Goal: Task Accomplishment & Management: Use online tool/utility

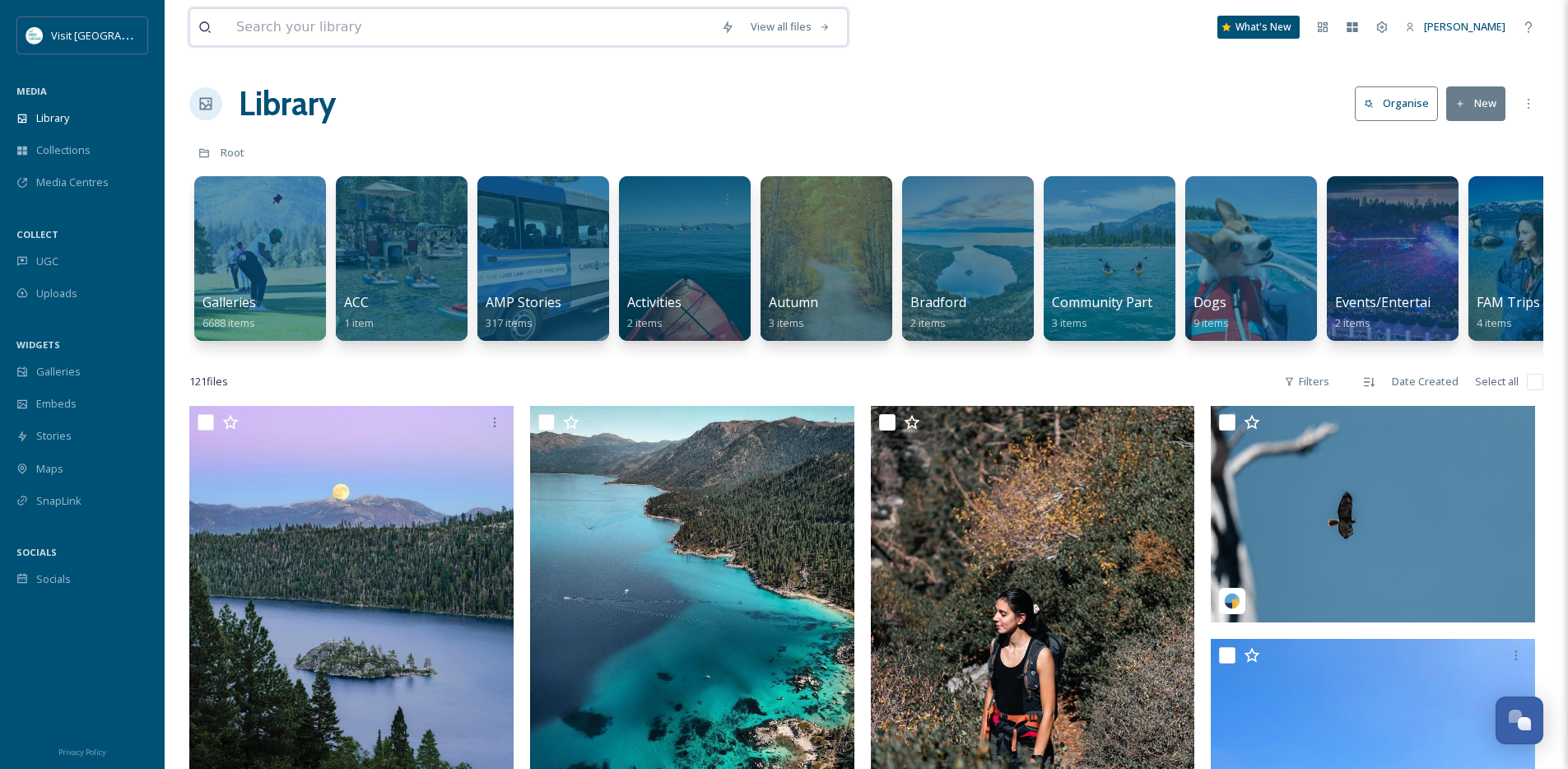
click at [297, 15] on input at bounding box center [470, 27] width 484 height 36
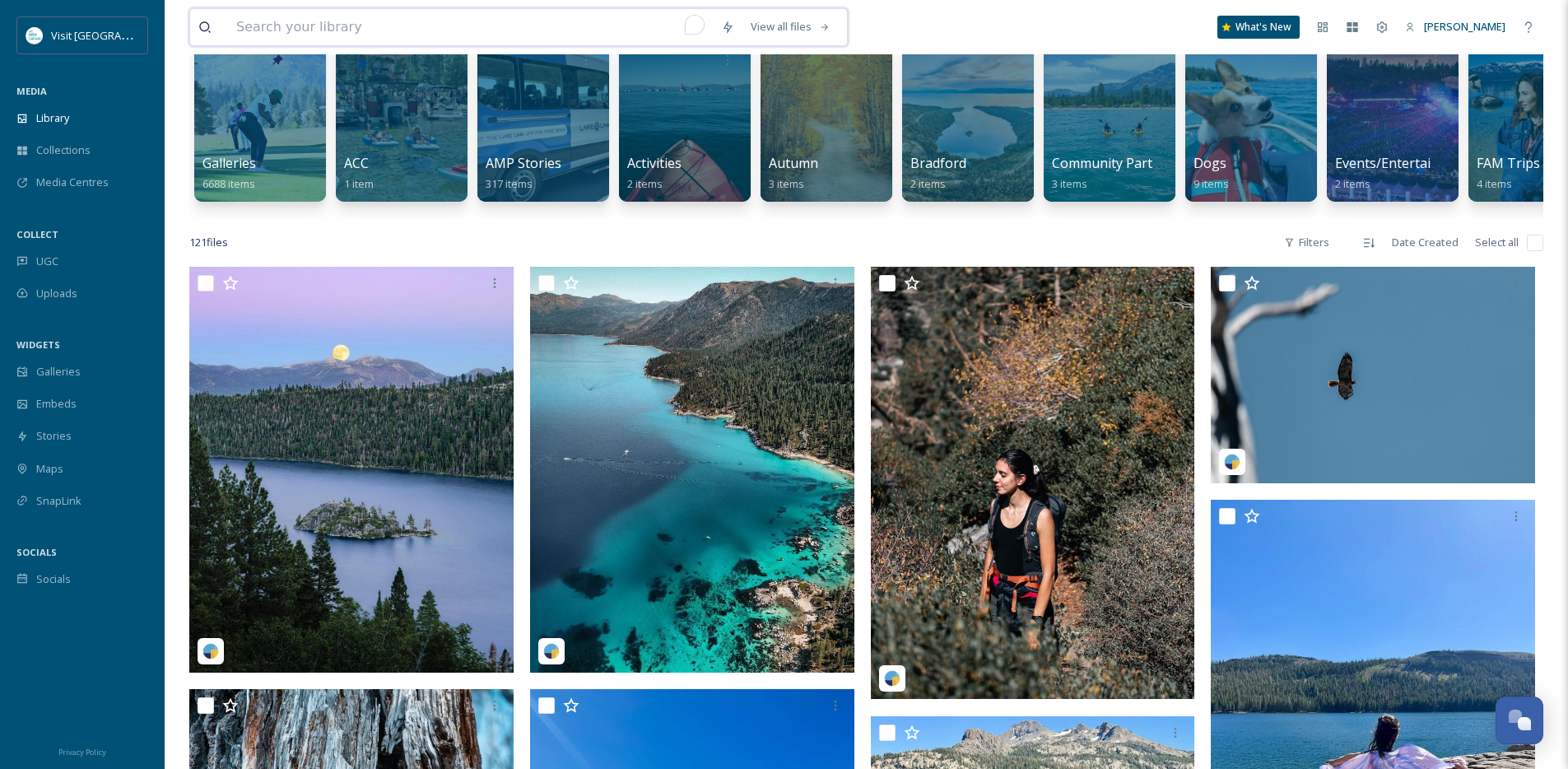
click at [291, 20] on input "To enrich screen reader interactions, please activate Accessibility in Grammarl…" at bounding box center [470, 27] width 484 height 36
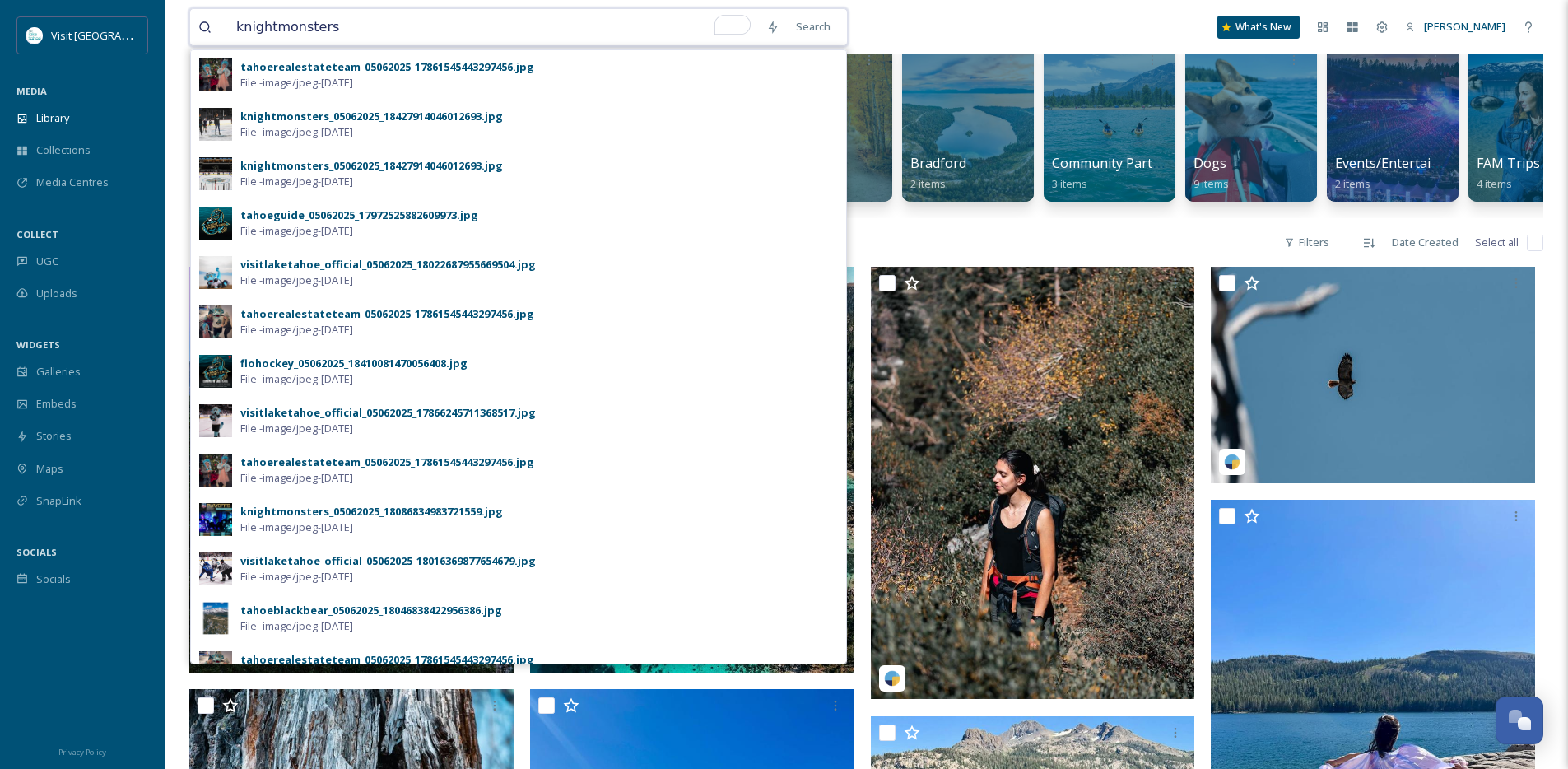
type input "knightmonsters"
click at [990, 32] on div "knightmonsters Search tahoerealestateteam_05062025_17861545443297456.jpg File -…" at bounding box center [866, 27] width 1354 height 55
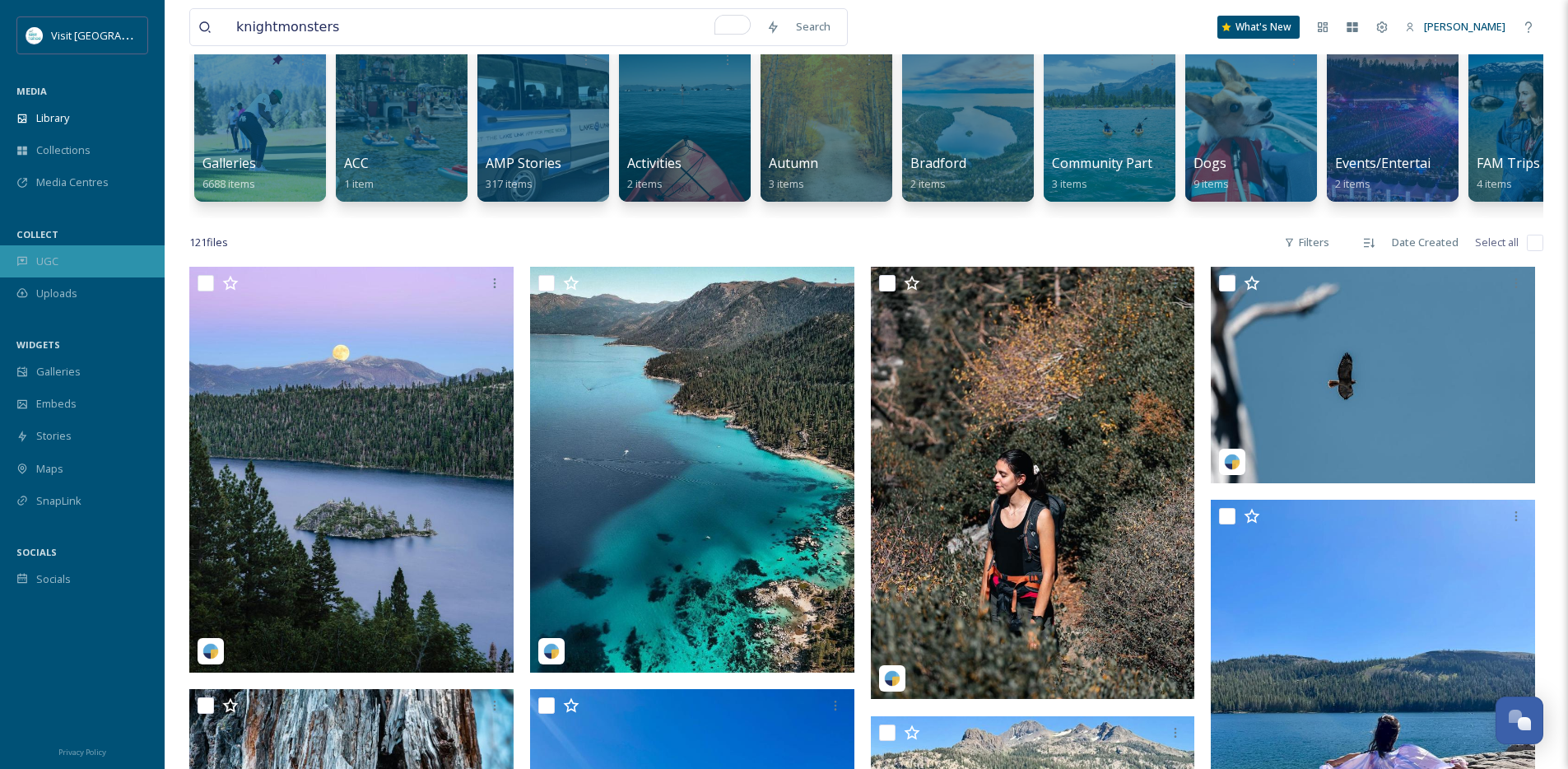
click at [36, 261] on span "UGC" at bounding box center [47, 261] width 22 height 15
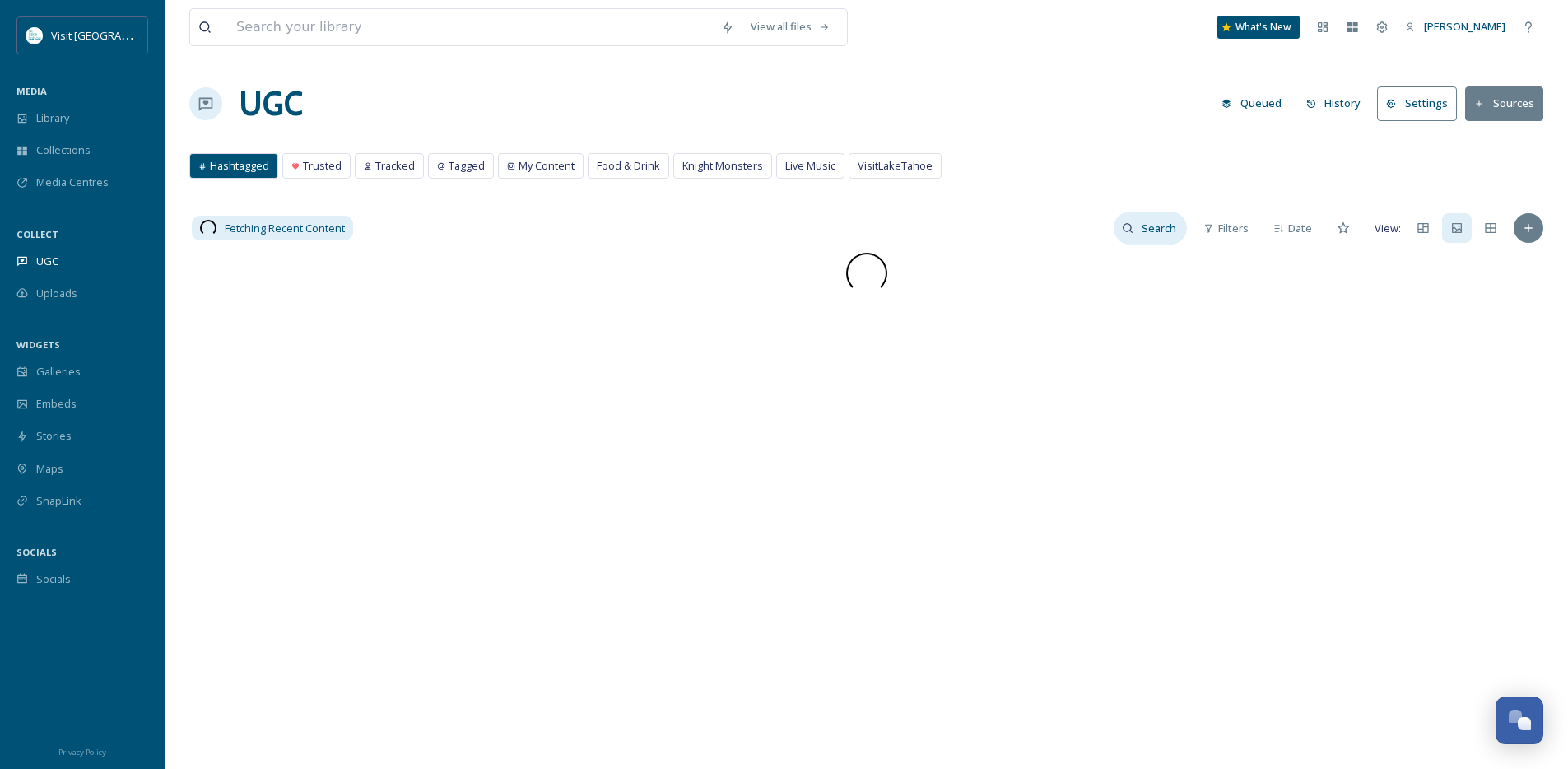
click at [1135, 221] on input at bounding box center [1160, 228] width 54 height 33
click at [1121, 226] on input at bounding box center [1125, 228] width 124 height 33
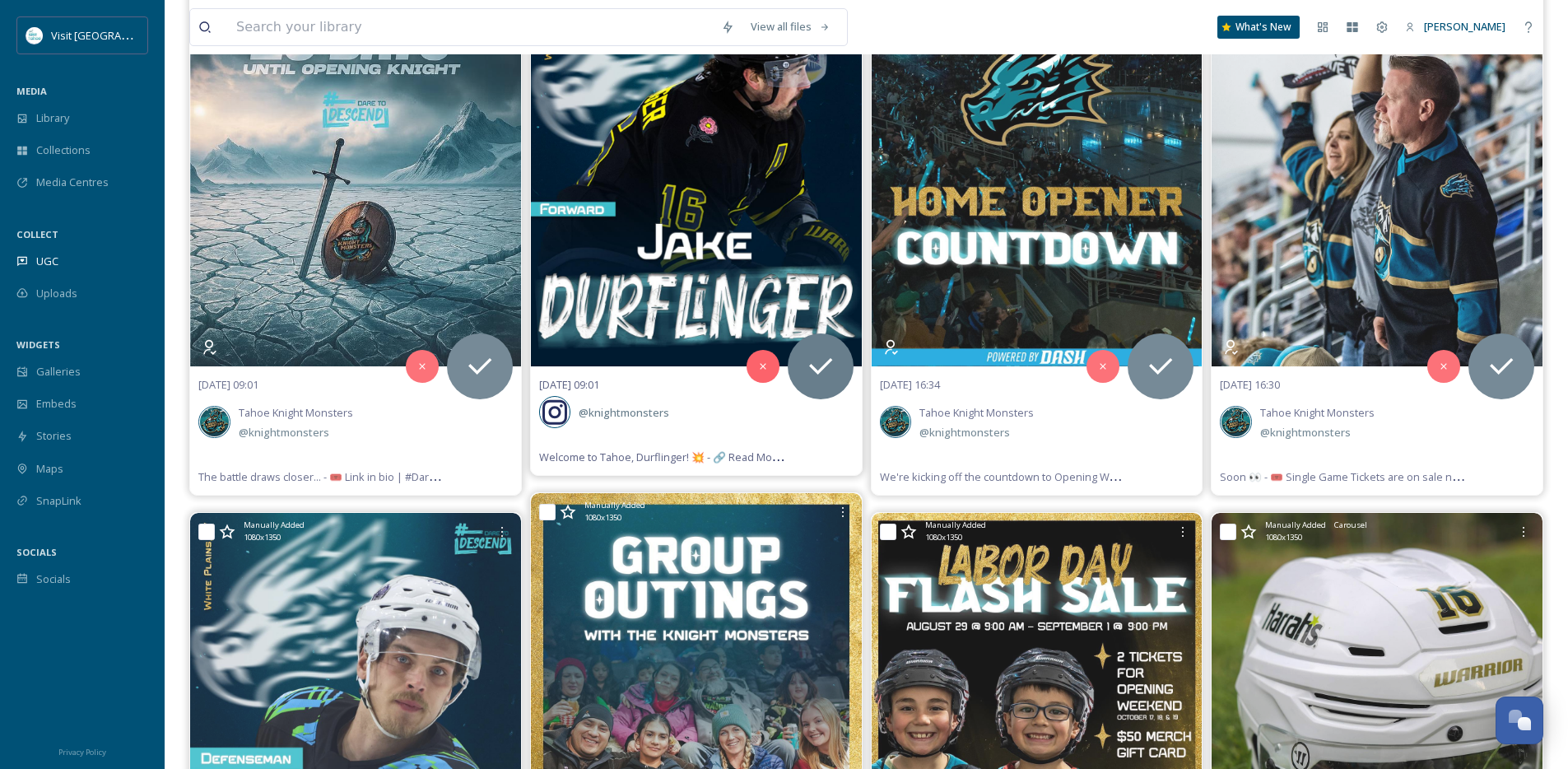
scroll to position [315, 0]
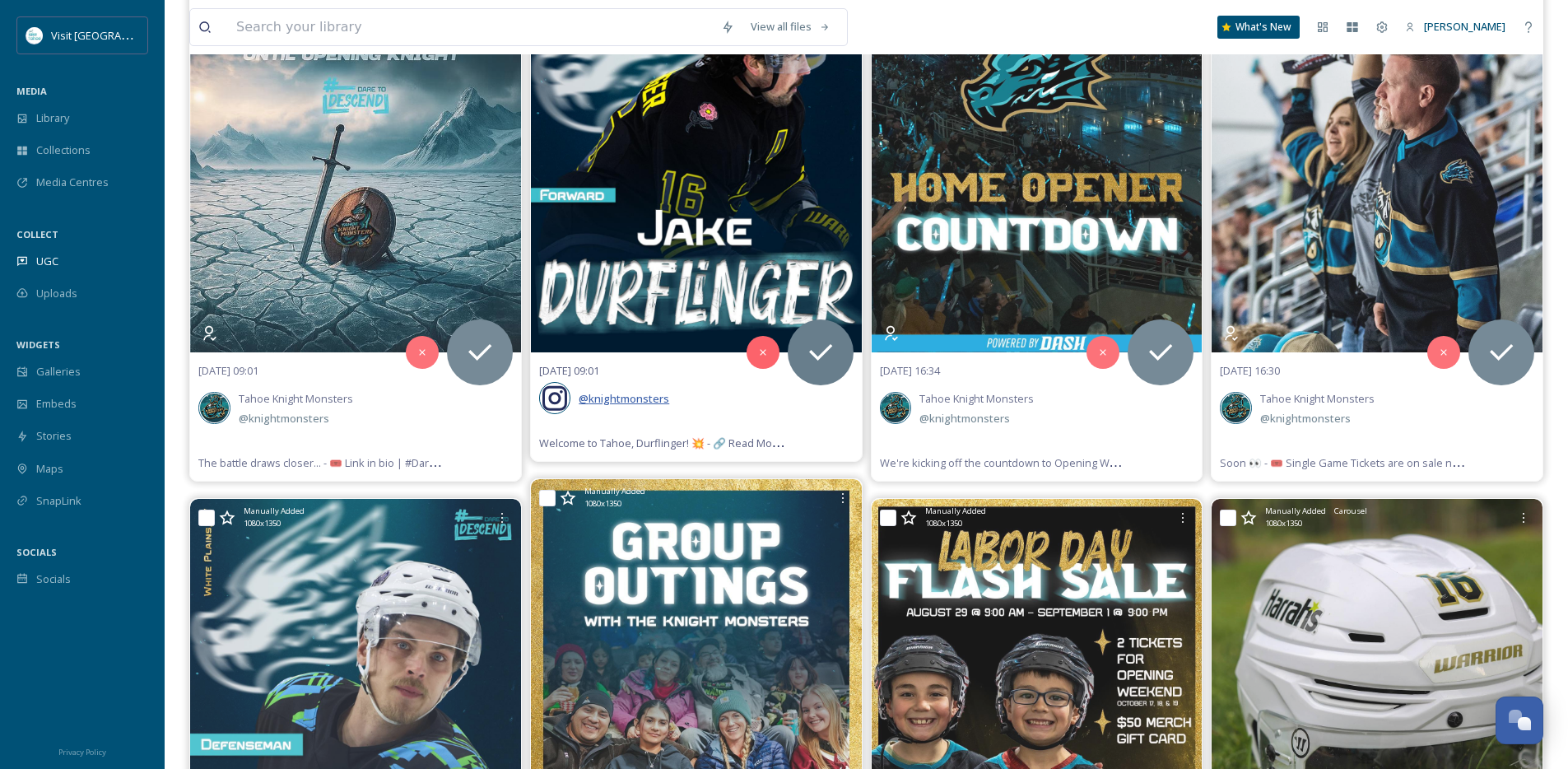
click at [638, 398] on span "@ knightmonsters" at bounding box center [623, 398] width 90 height 14
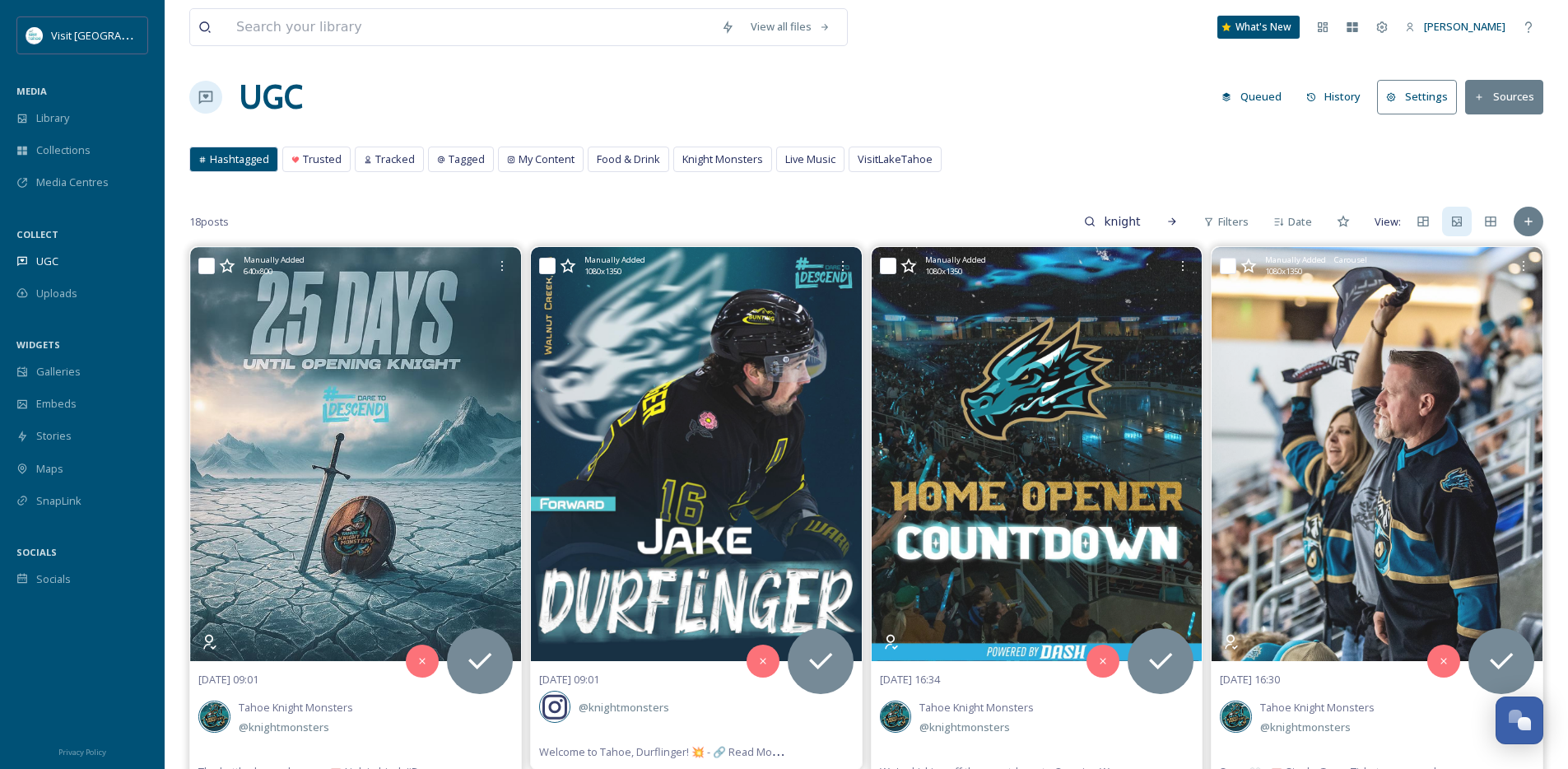
scroll to position [0, 0]
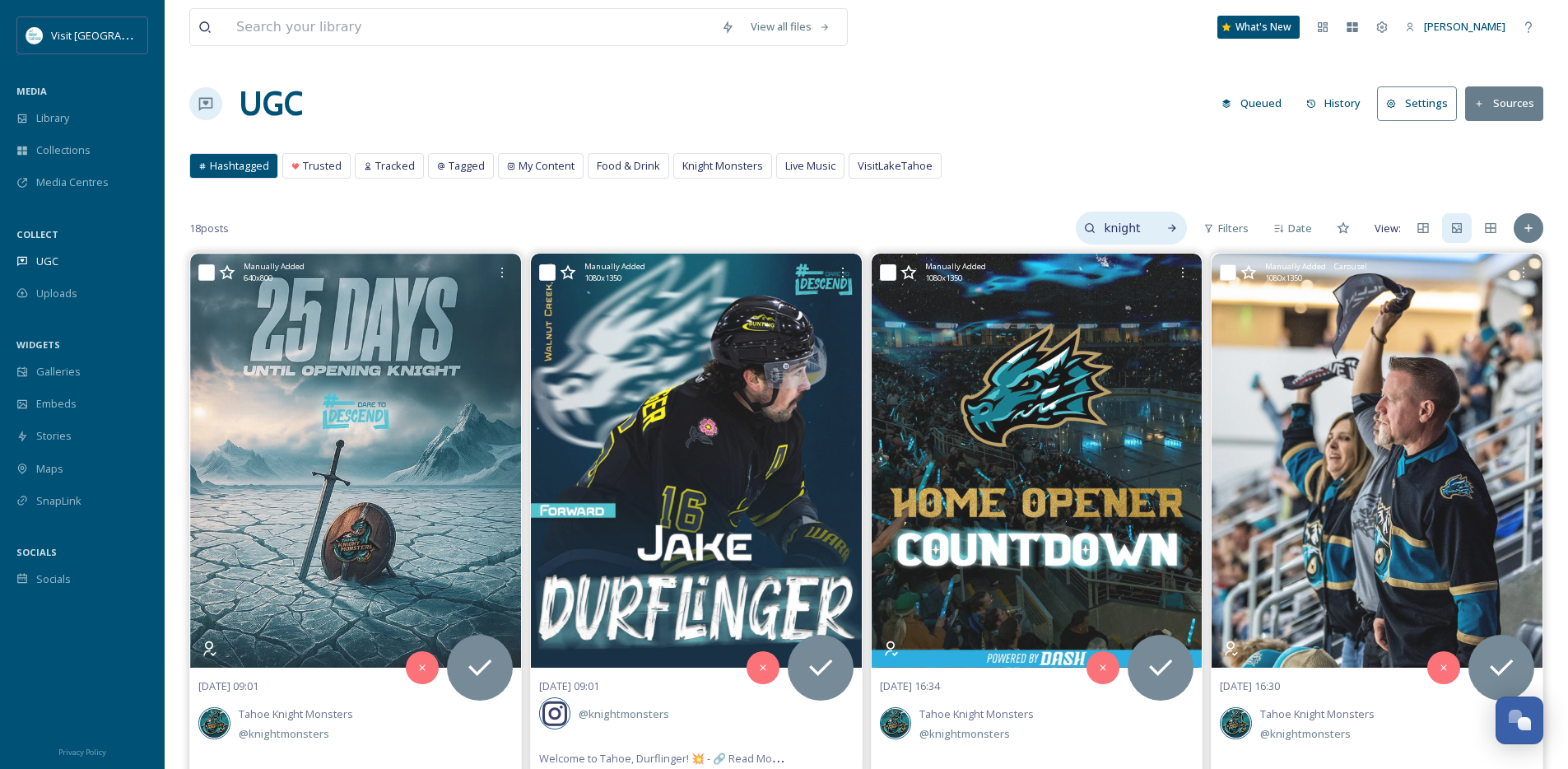
click at [1112, 228] on input "knightmonsters" at bounding box center [1122, 228] width 54 height 33
click at [1039, 229] on input "knightmonsters" at bounding box center [1087, 228] width 124 height 33
click at [1025, 223] on input "knightmonsters" at bounding box center [1087, 228] width 124 height 33
type input "@knightmonsters"
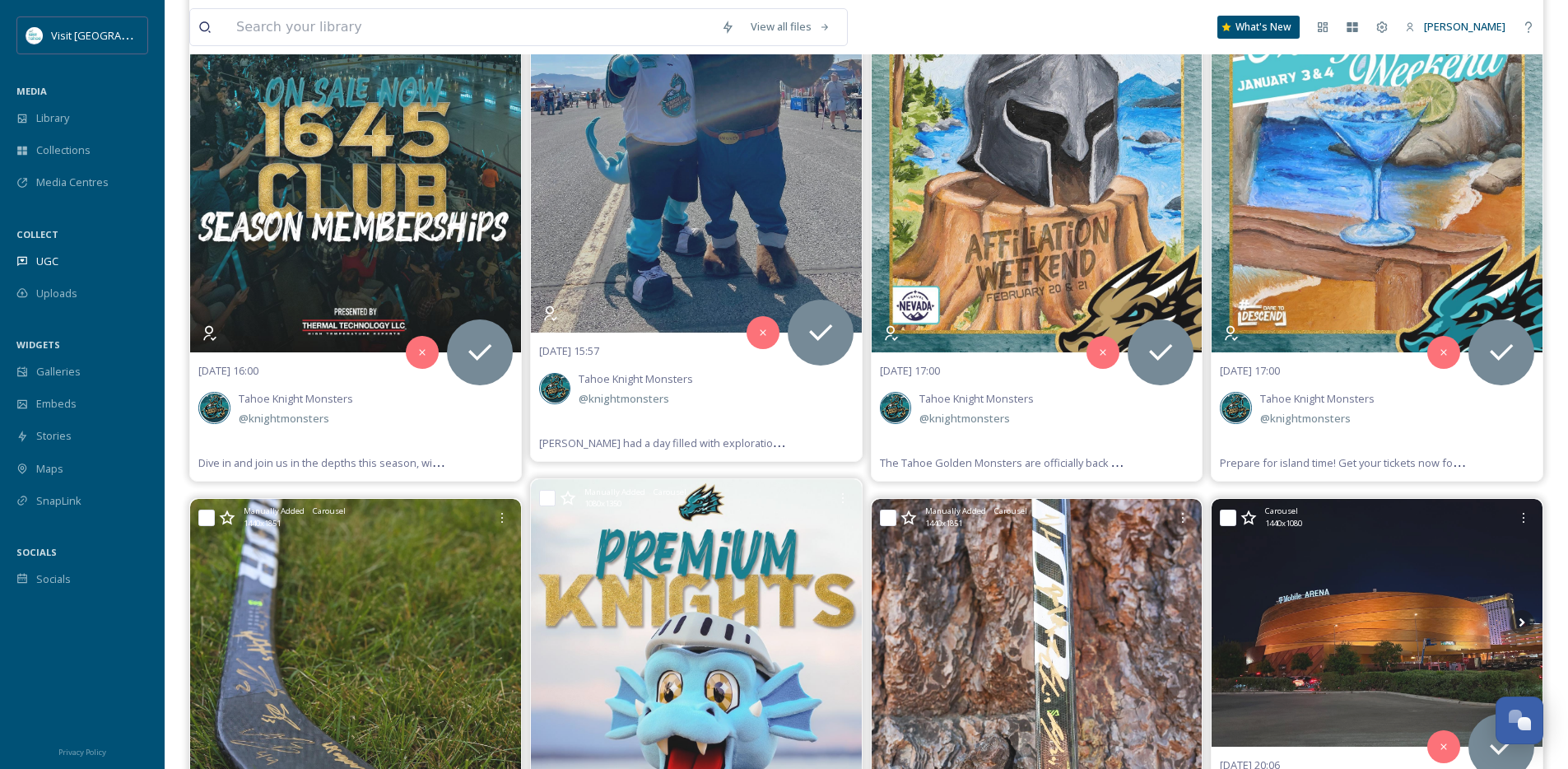
scroll to position [1498, 0]
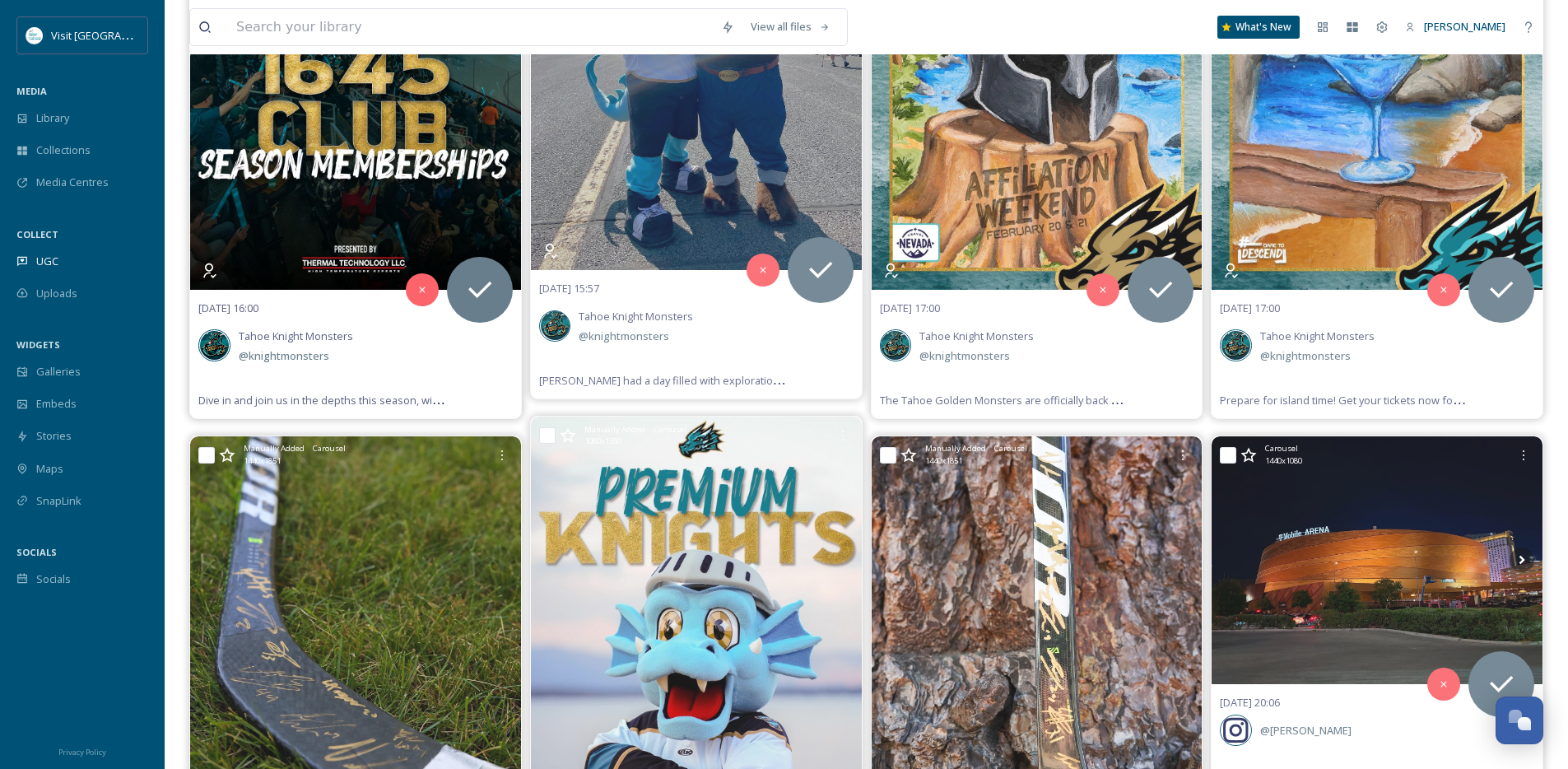
click at [316, 345] on div "Tahoe Knight Monsters @ knightmonsters" at bounding box center [295, 345] width 130 height 56
click at [352, 220] on img at bounding box center [355, 82] width 331 height 413
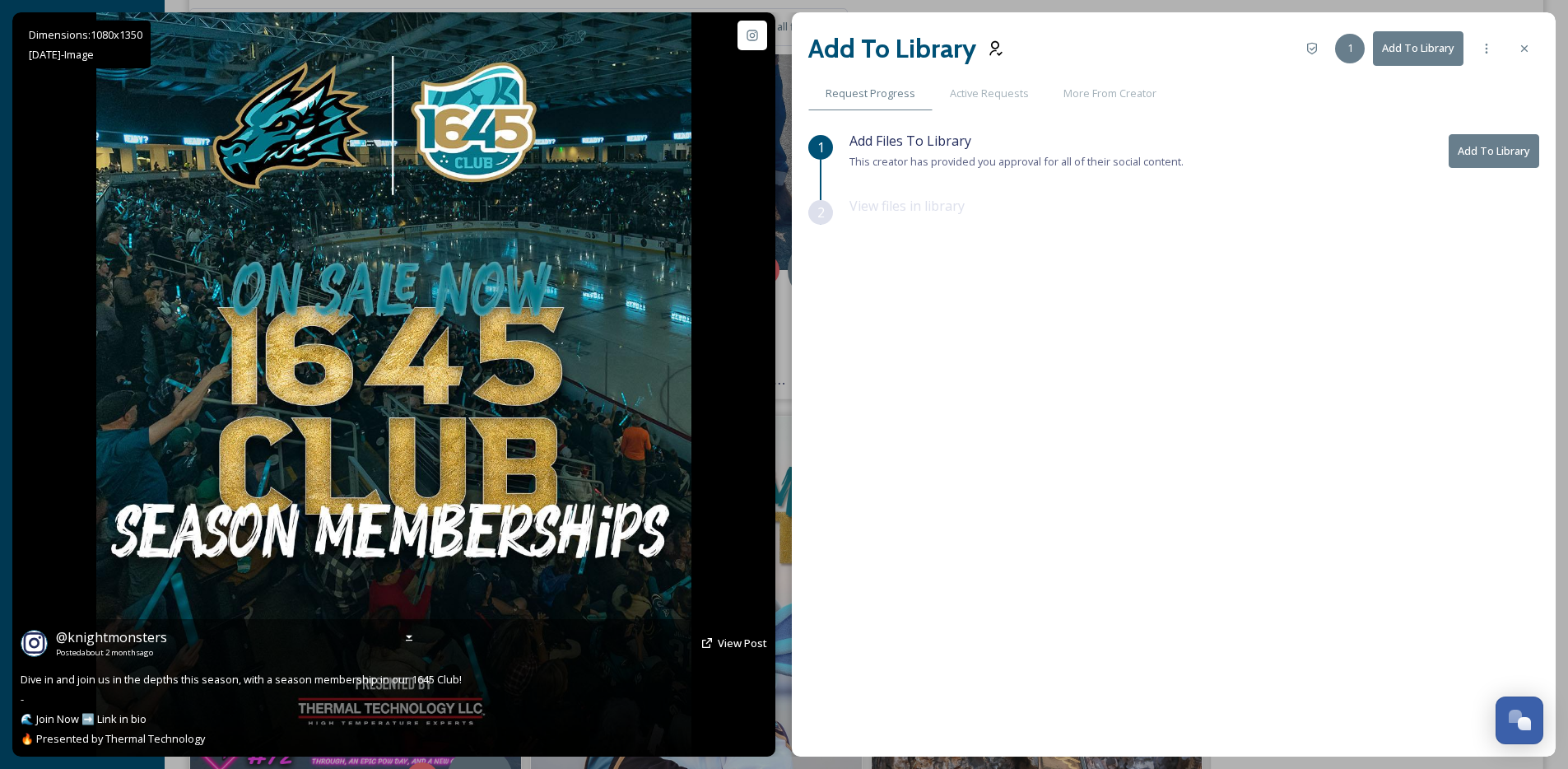
scroll to position [937, 0]
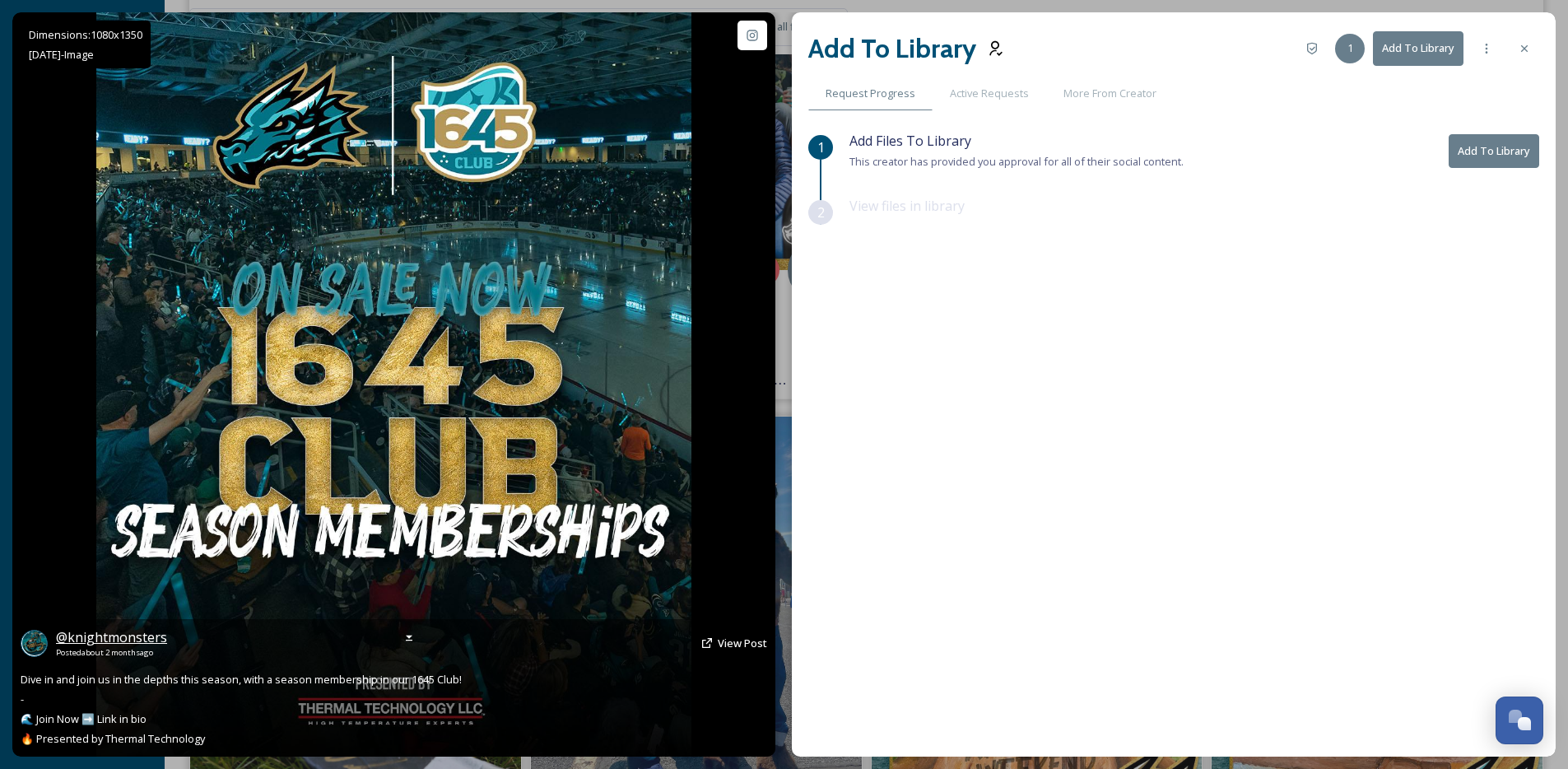
click at [125, 640] on span "@ knightmonsters" at bounding box center [111, 637] width 111 height 18
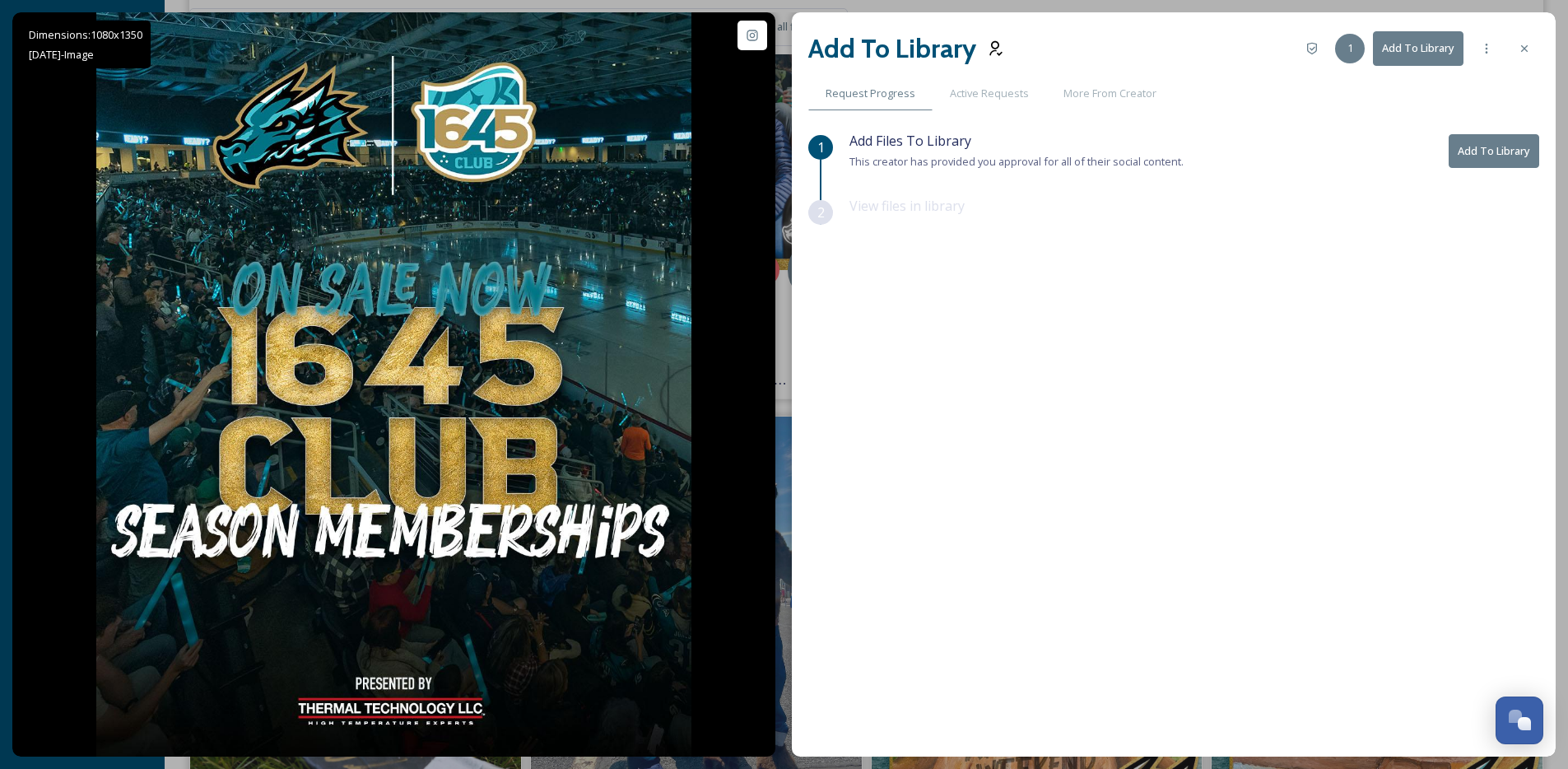
click at [1544, 56] on div "Add To Library 1 Add To Library Request Progress Active Requests More From Crea…" at bounding box center [1174, 384] width 763 height 744
click at [1530, 52] on icon at bounding box center [1525, 49] width 13 height 13
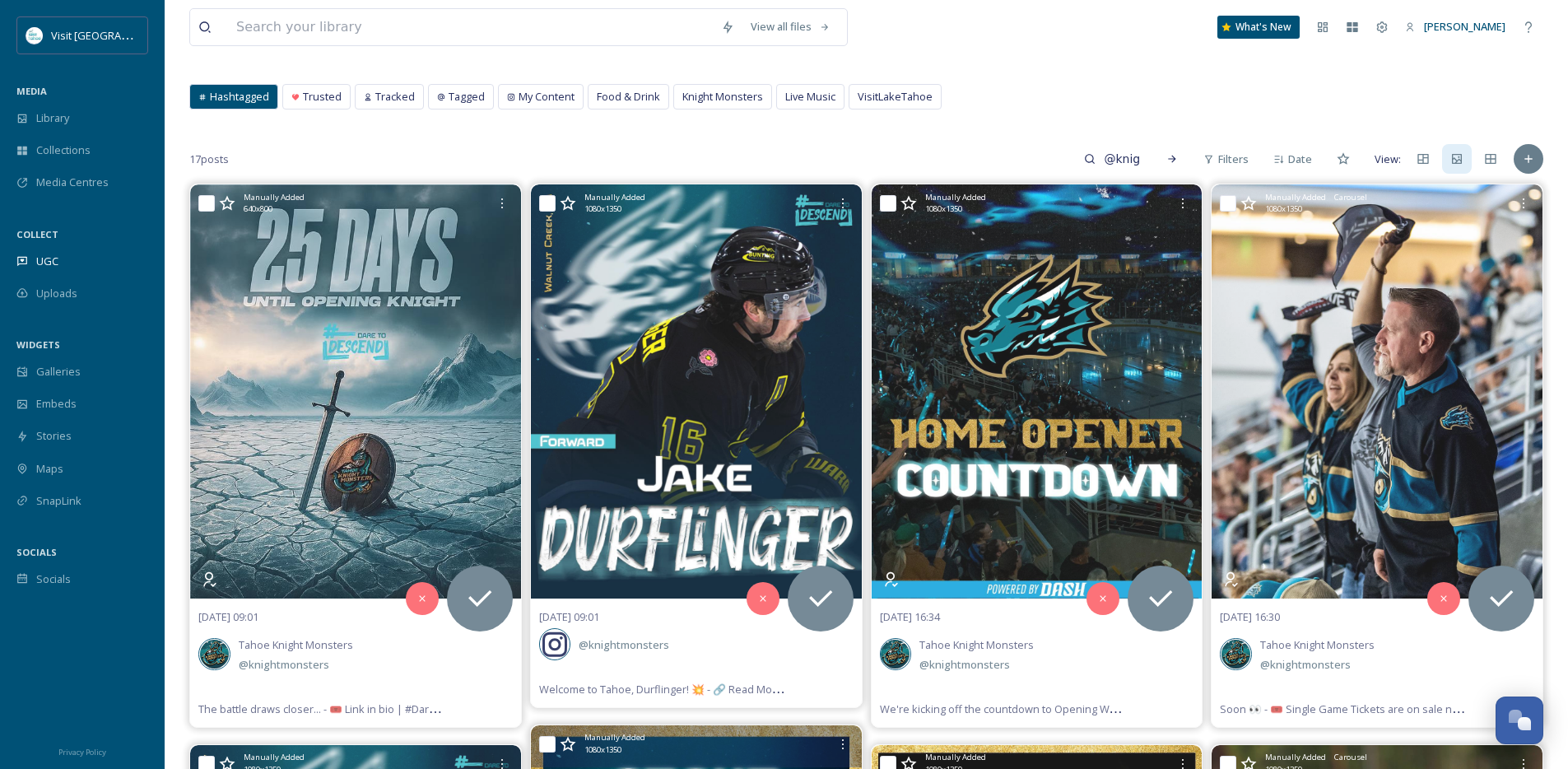
scroll to position [9, 0]
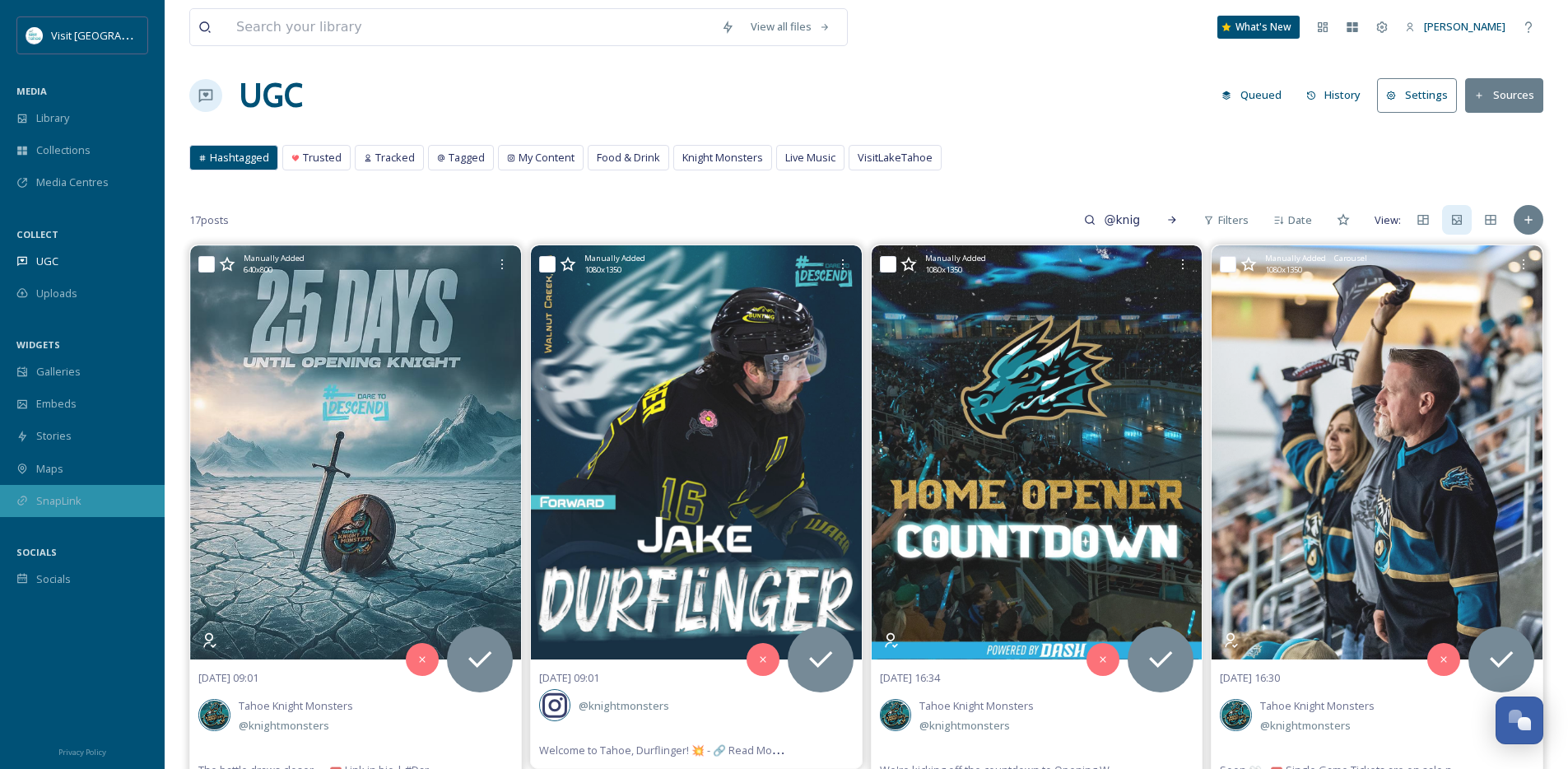
click at [55, 506] on span "SnapLink" at bounding box center [59, 501] width 45 height 15
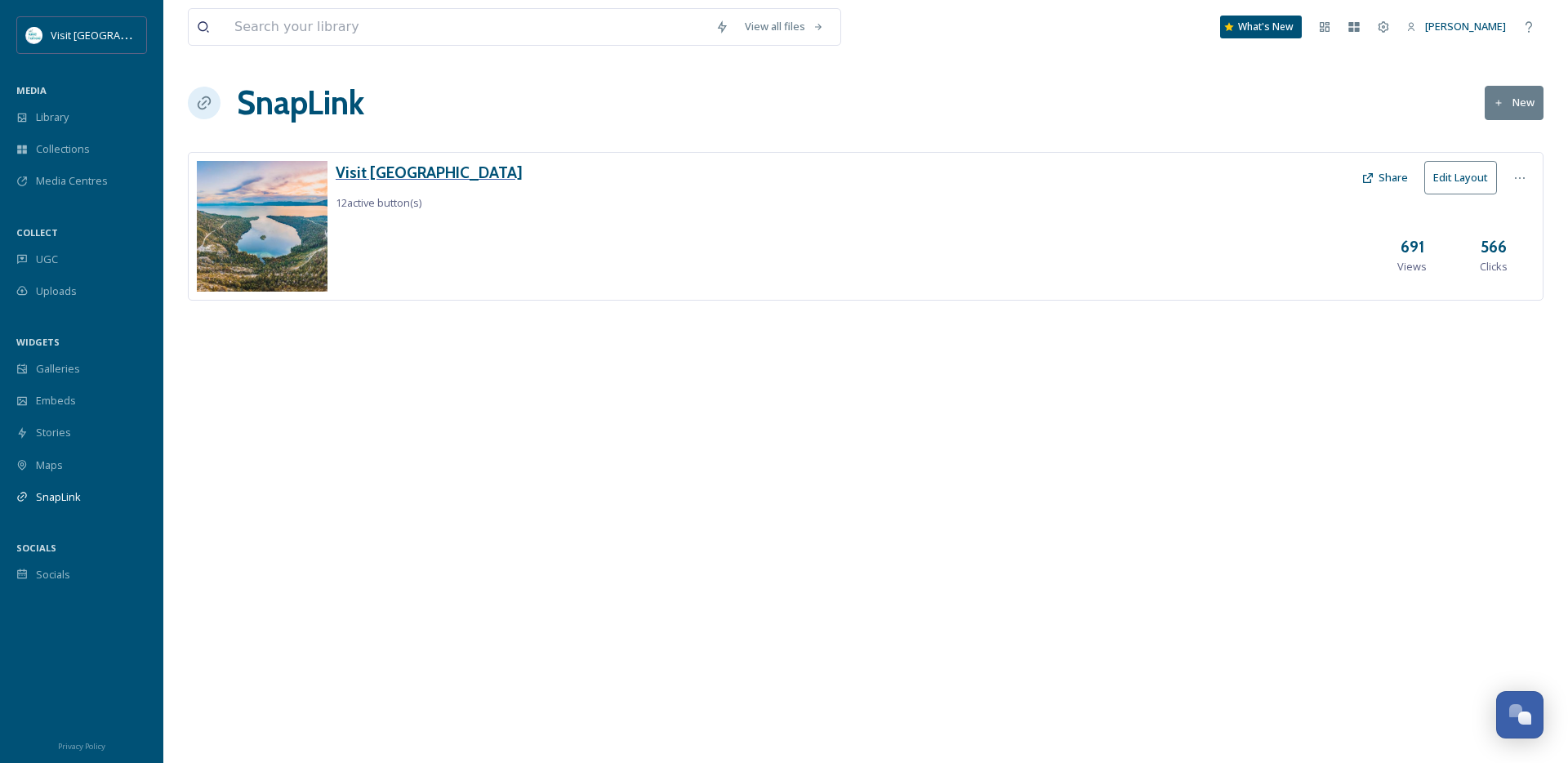
click at [419, 172] on h3 "Visit [GEOGRAPHIC_DATA]" at bounding box center [429, 172] width 187 height 24
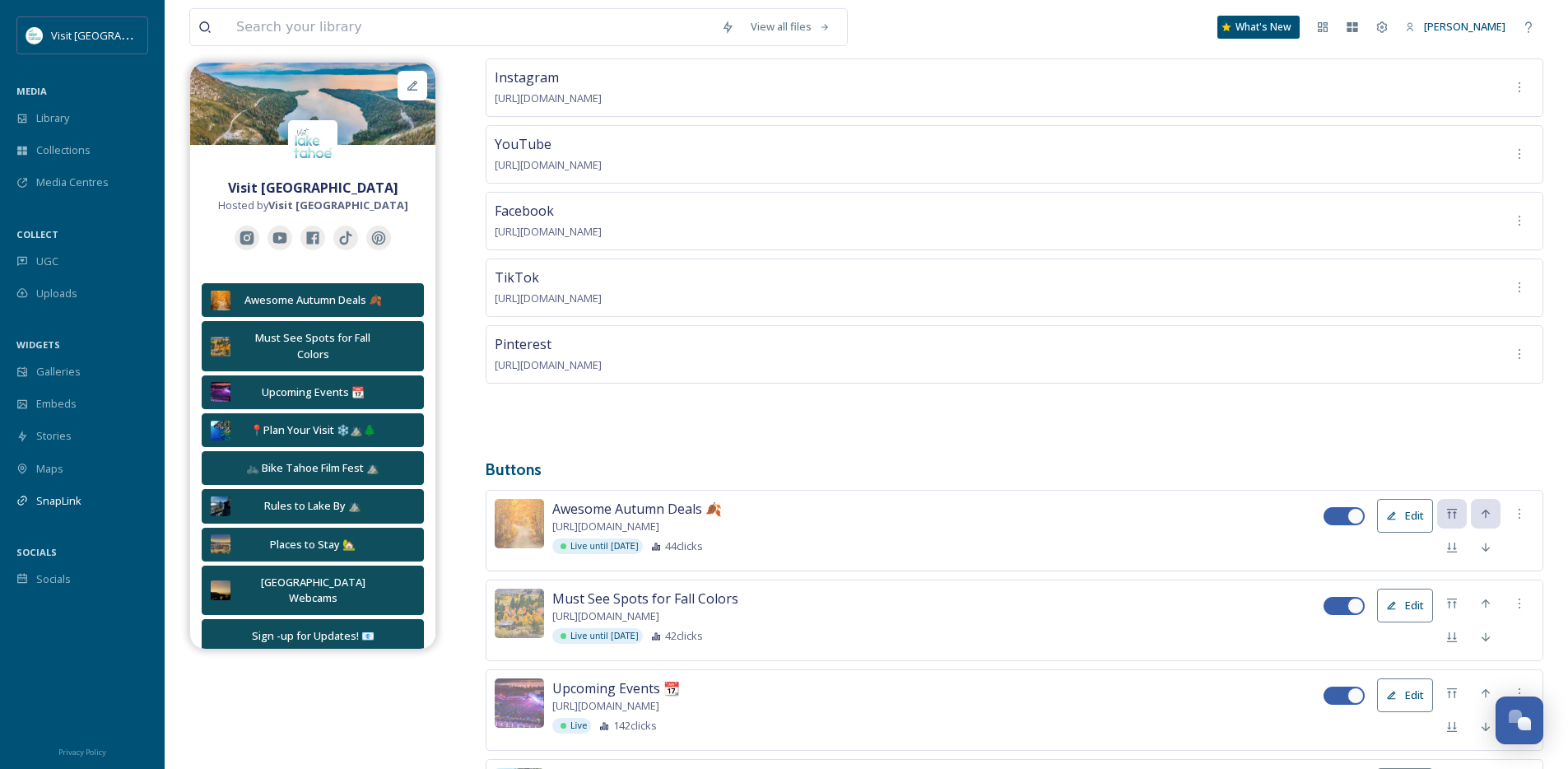
scroll to position [181, 0]
click at [1411, 606] on button "Edit" at bounding box center [1405, 600] width 56 height 34
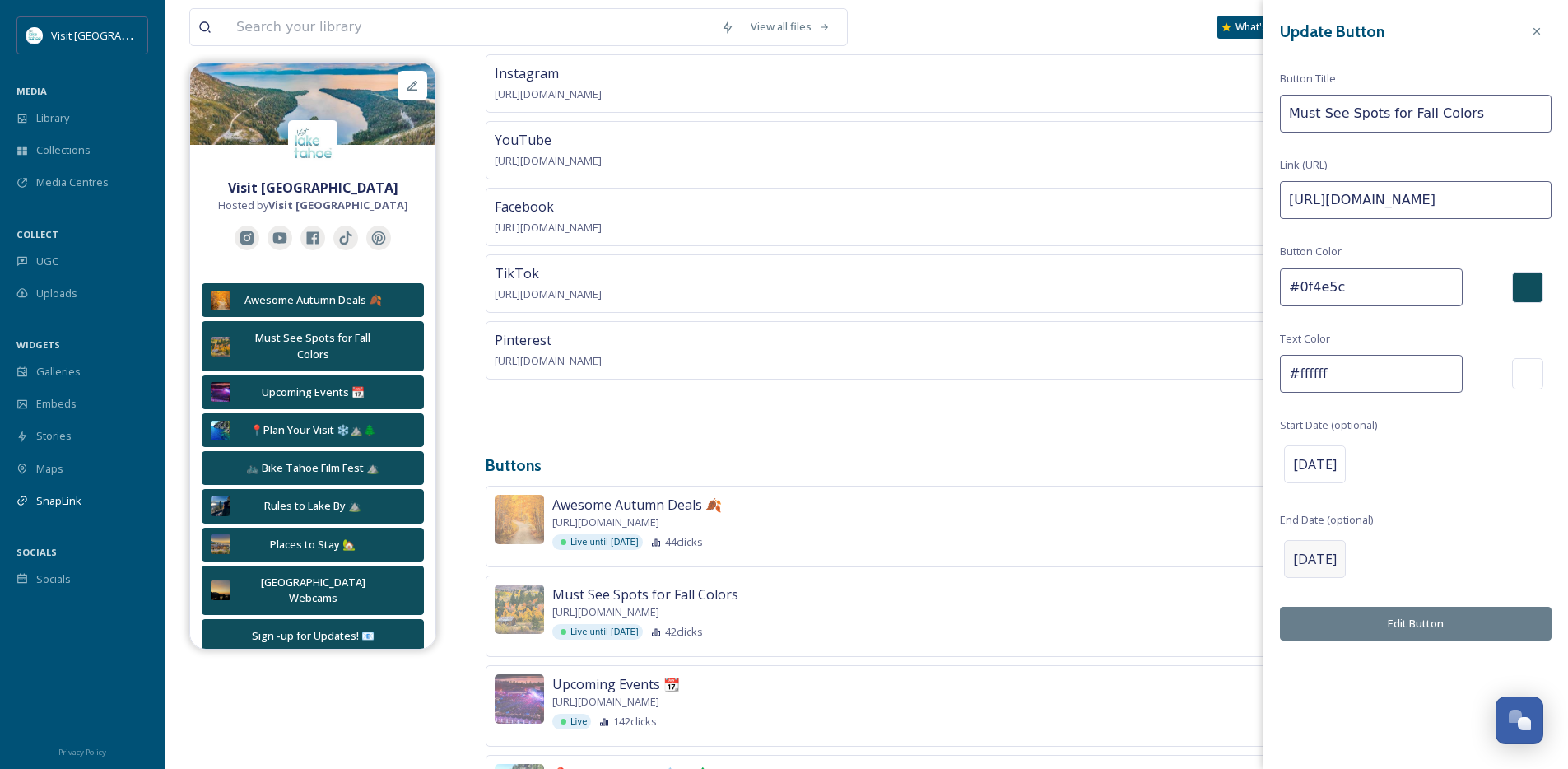
click at [1324, 566] on span "[DATE]" at bounding box center [1314, 558] width 43 height 20
click at [1377, 558] on input "[DATE]" at bounding box center [1366, 558] width 164 height 36
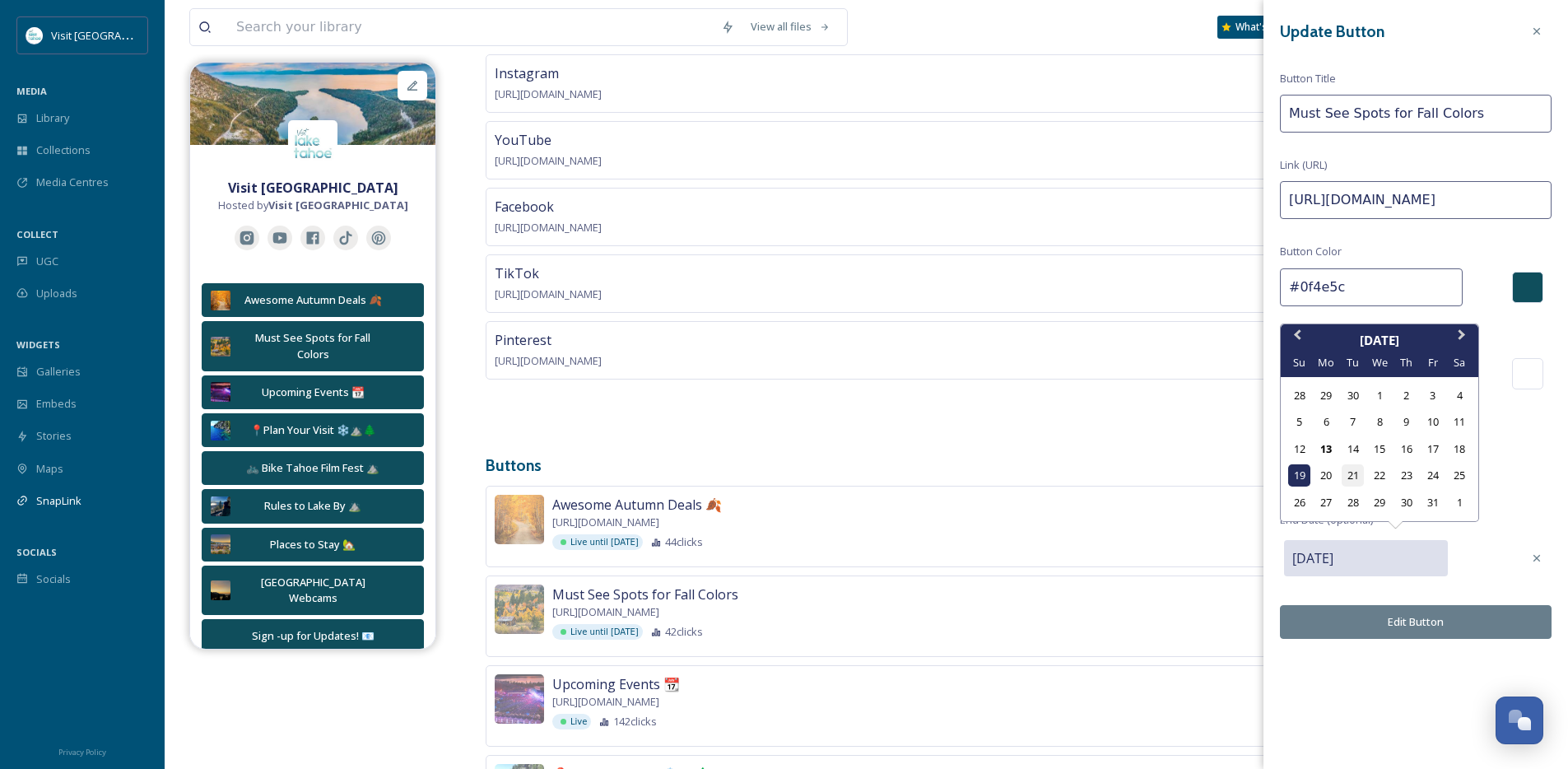
click at [1344, 474] on div "21" at bounding box center [1352, 475] width 22 height 22
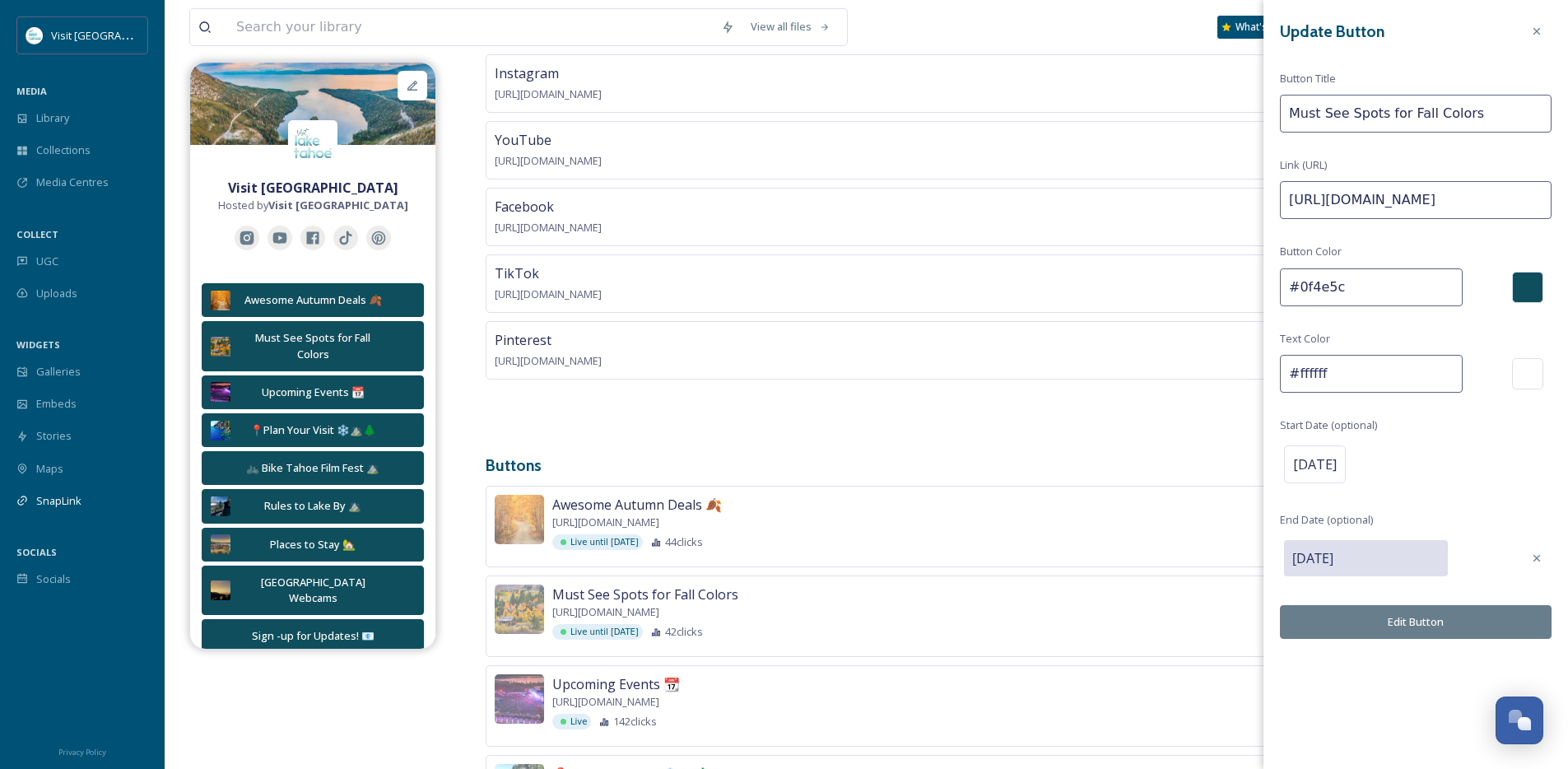
click at [1383, 562] on input "[DATE]" at bounding box center [1366, 558] width 164 height 36
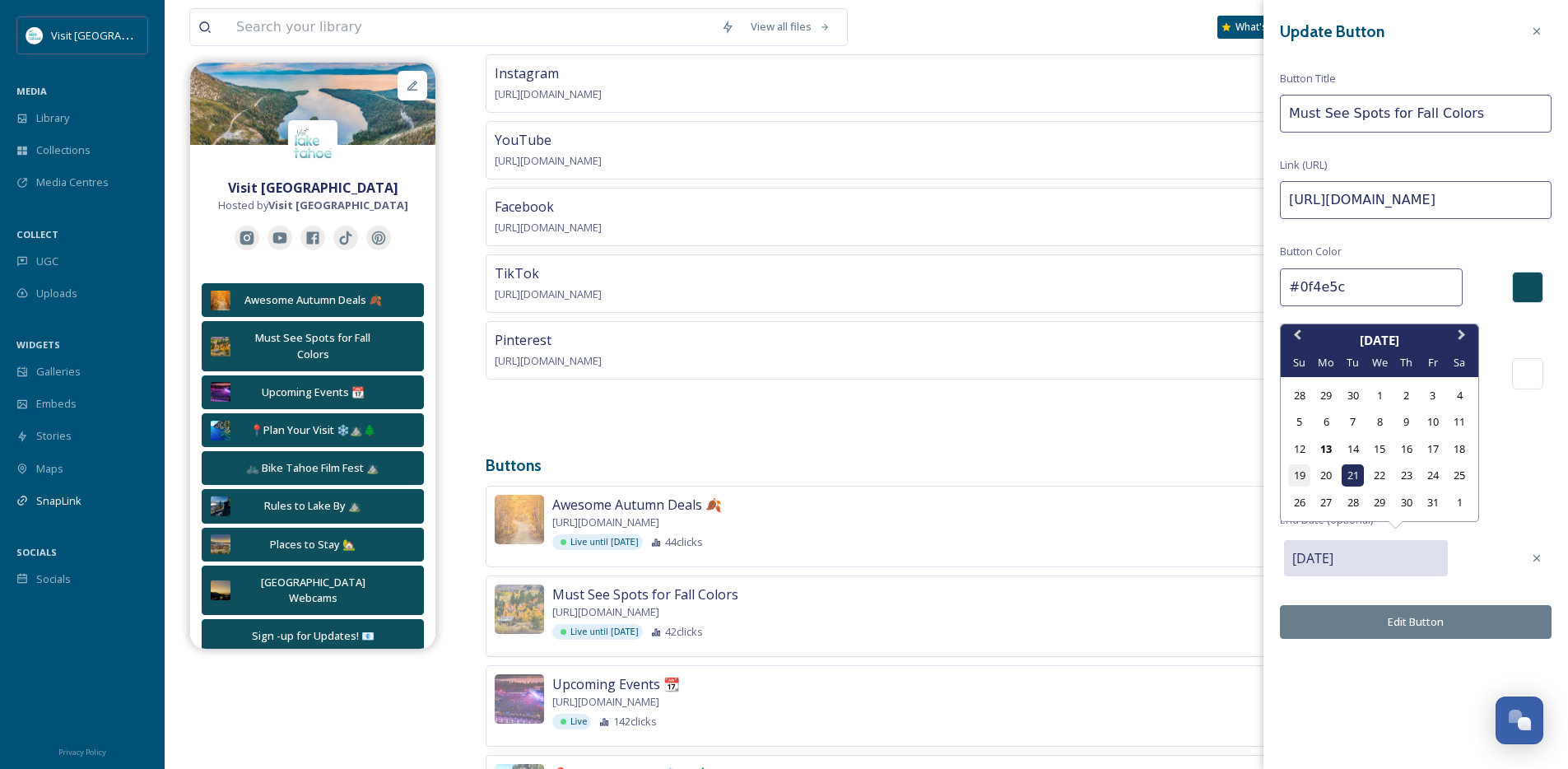
click at [1303, 478] on div "19" at bounding box center [1299, 475] width 22 height 22
type input "[DATE]"
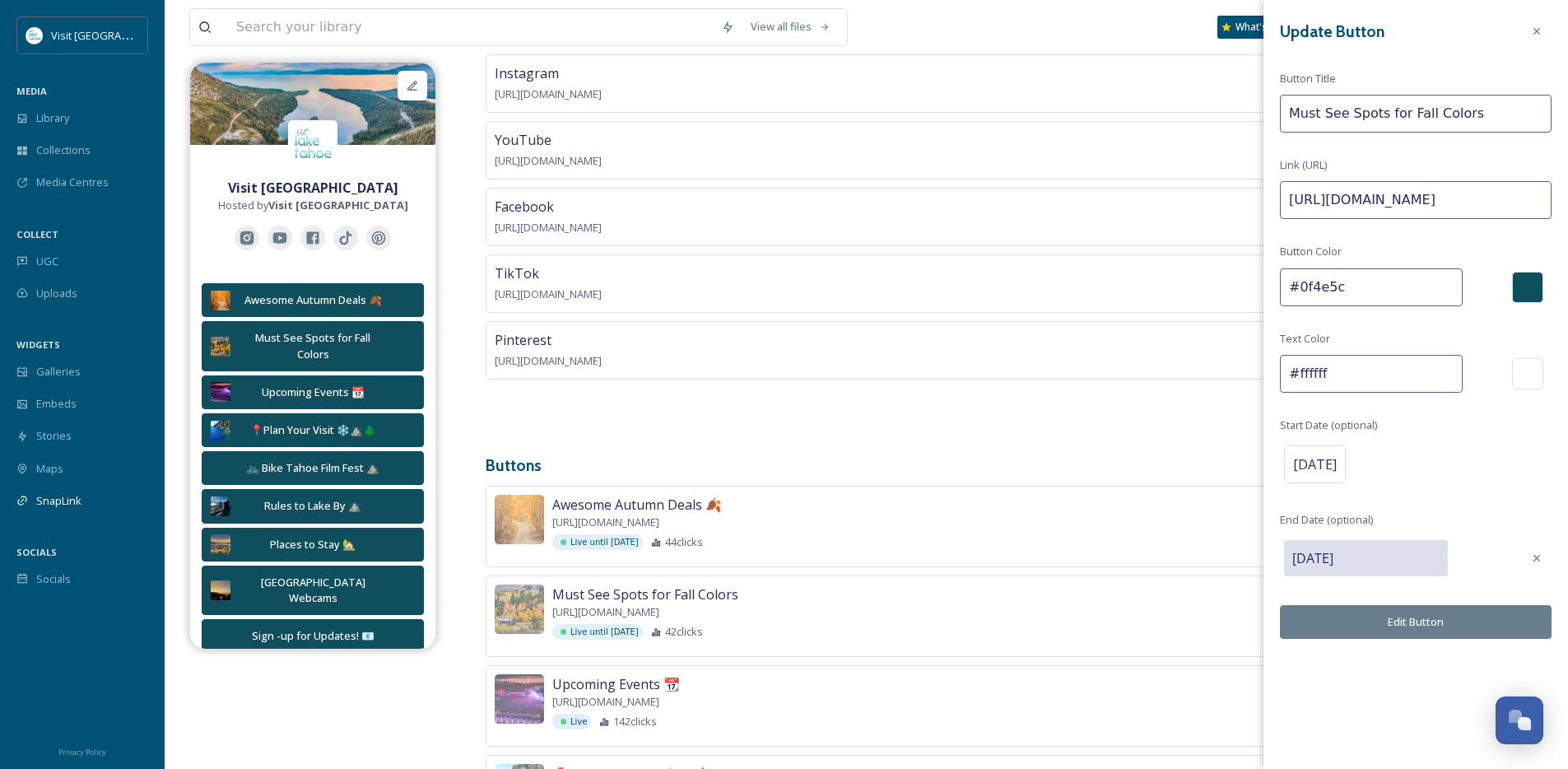
click at [1352, 621] on button "Edit Button" at bounding box center [1415, 621] width 271 height 34
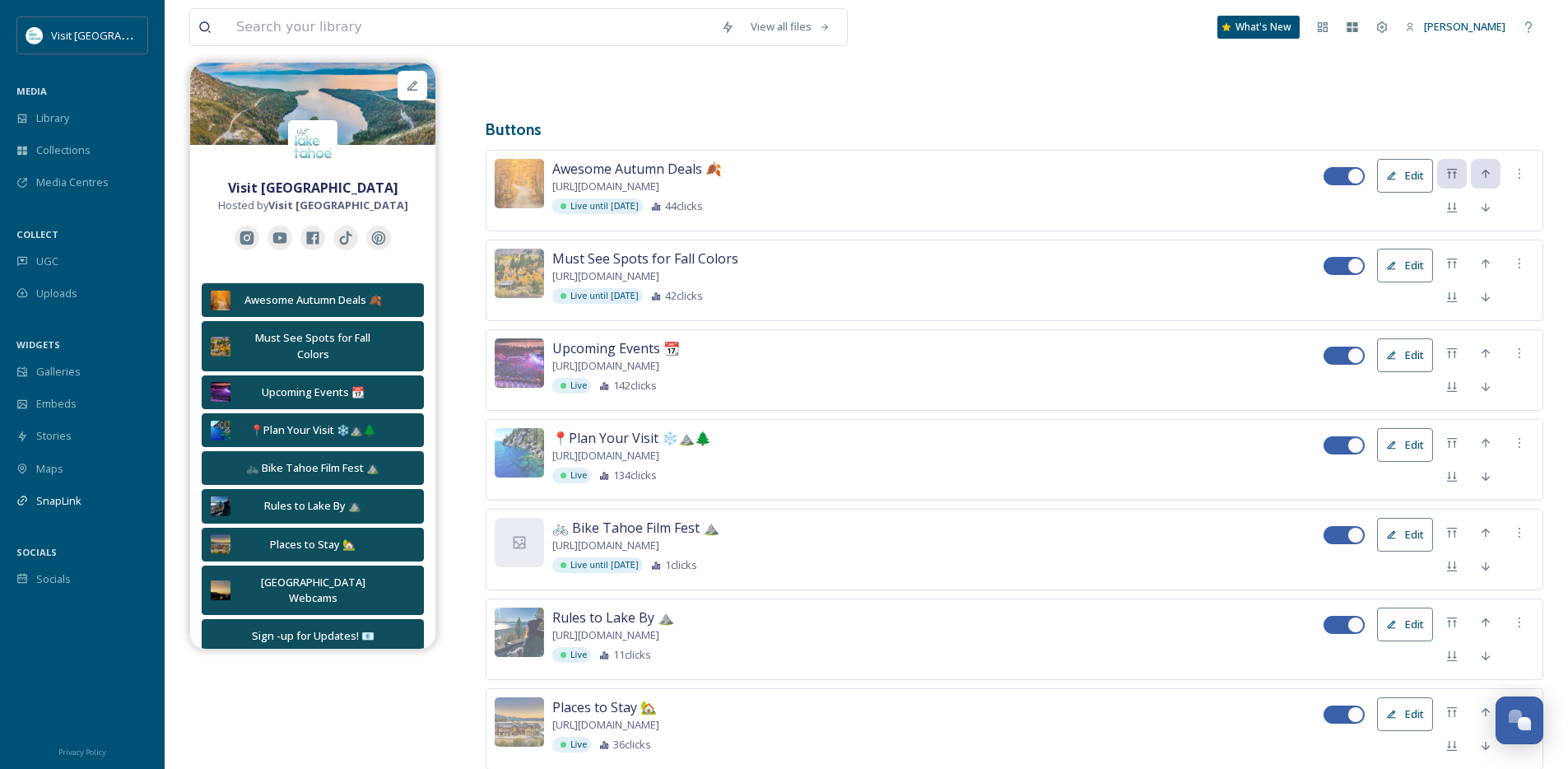
scroll to position [520, 0]
click at [1348, 538] on div at bounding box center [1355, 532] width 16 height 16
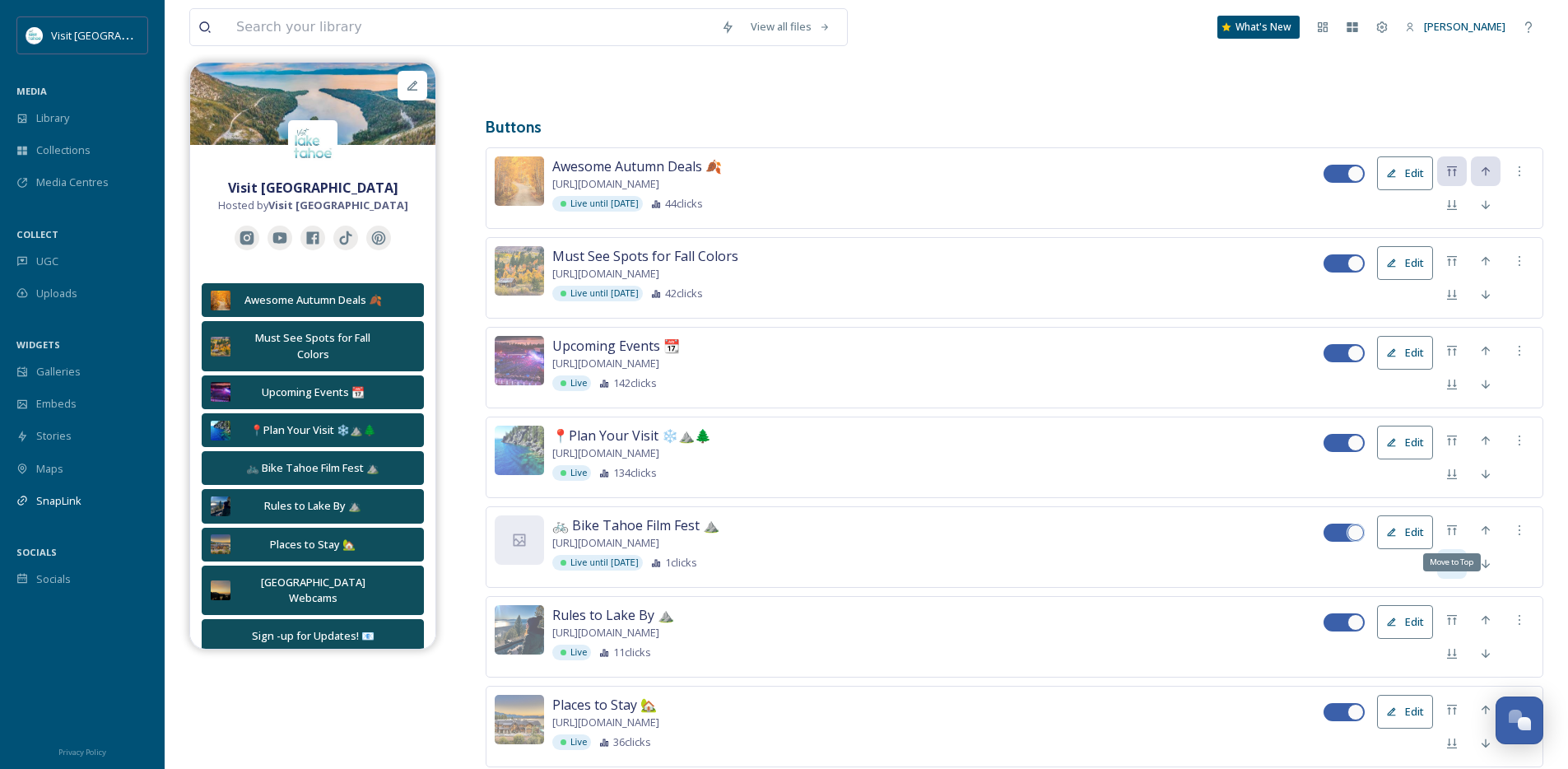
checkbox input "false"
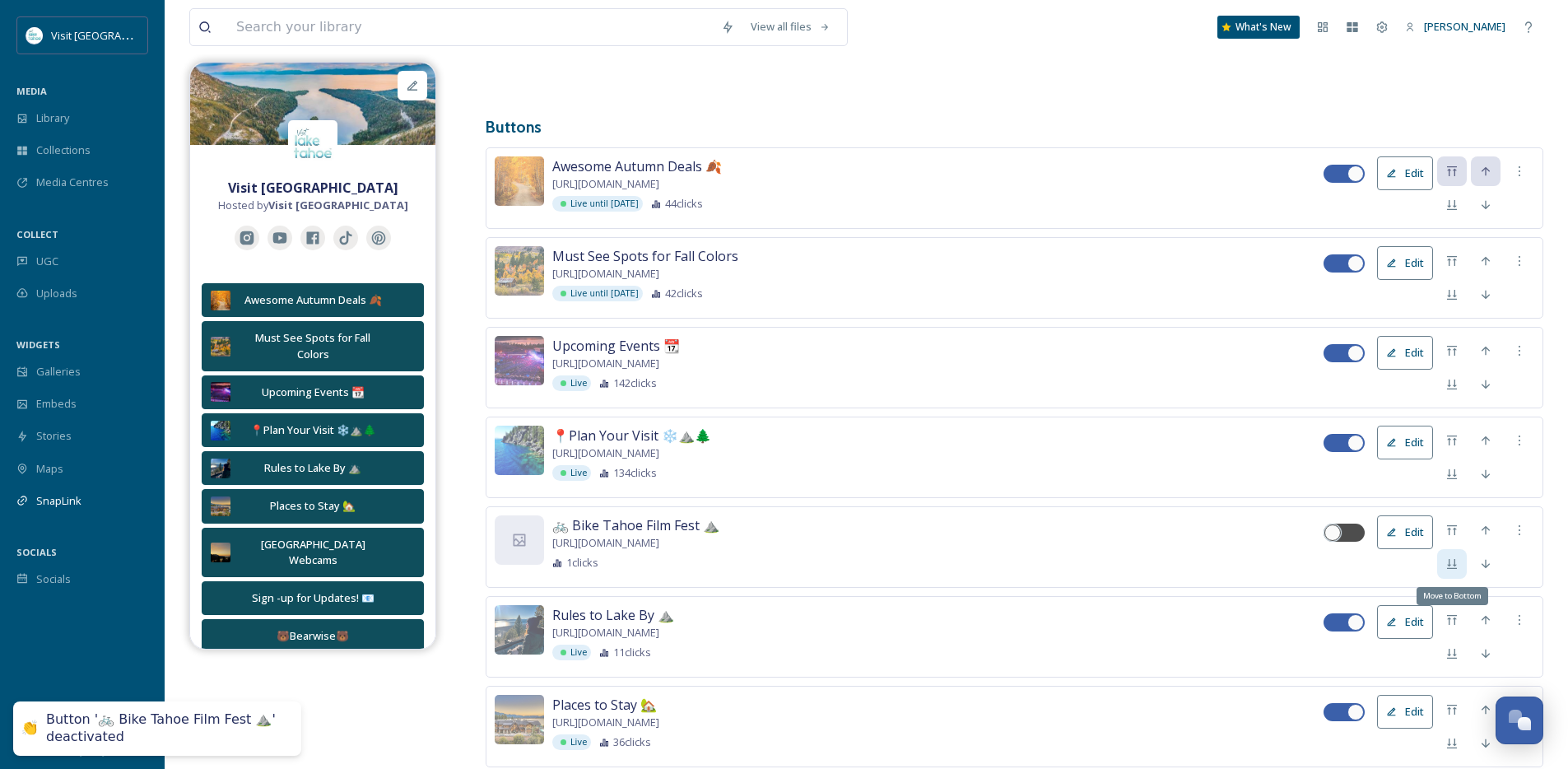
click at [1457, 574] on div "Move to Bottom" at bounding box center [1451, 563] width 30 height 30
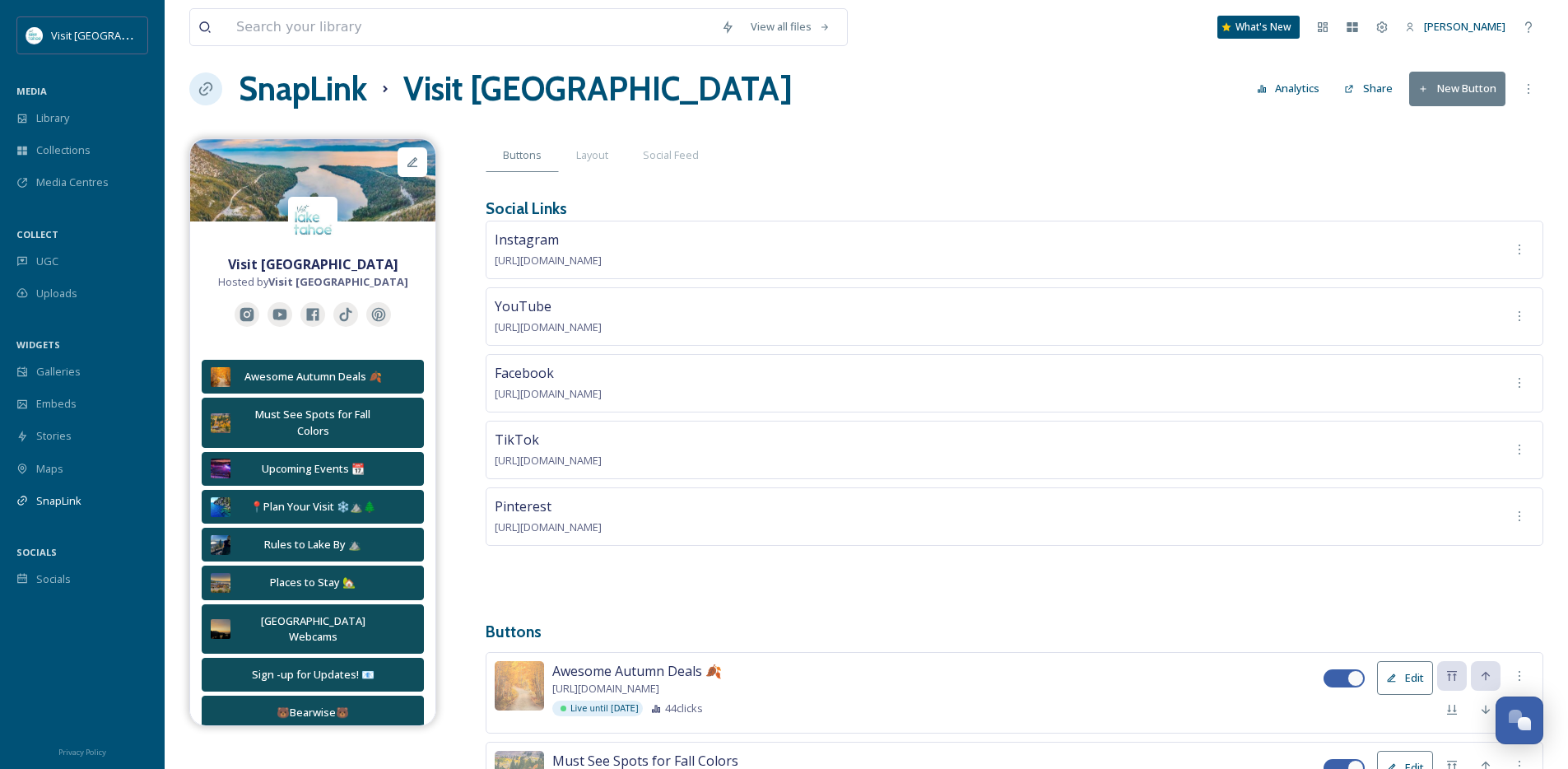
scroll to position [0, 0]
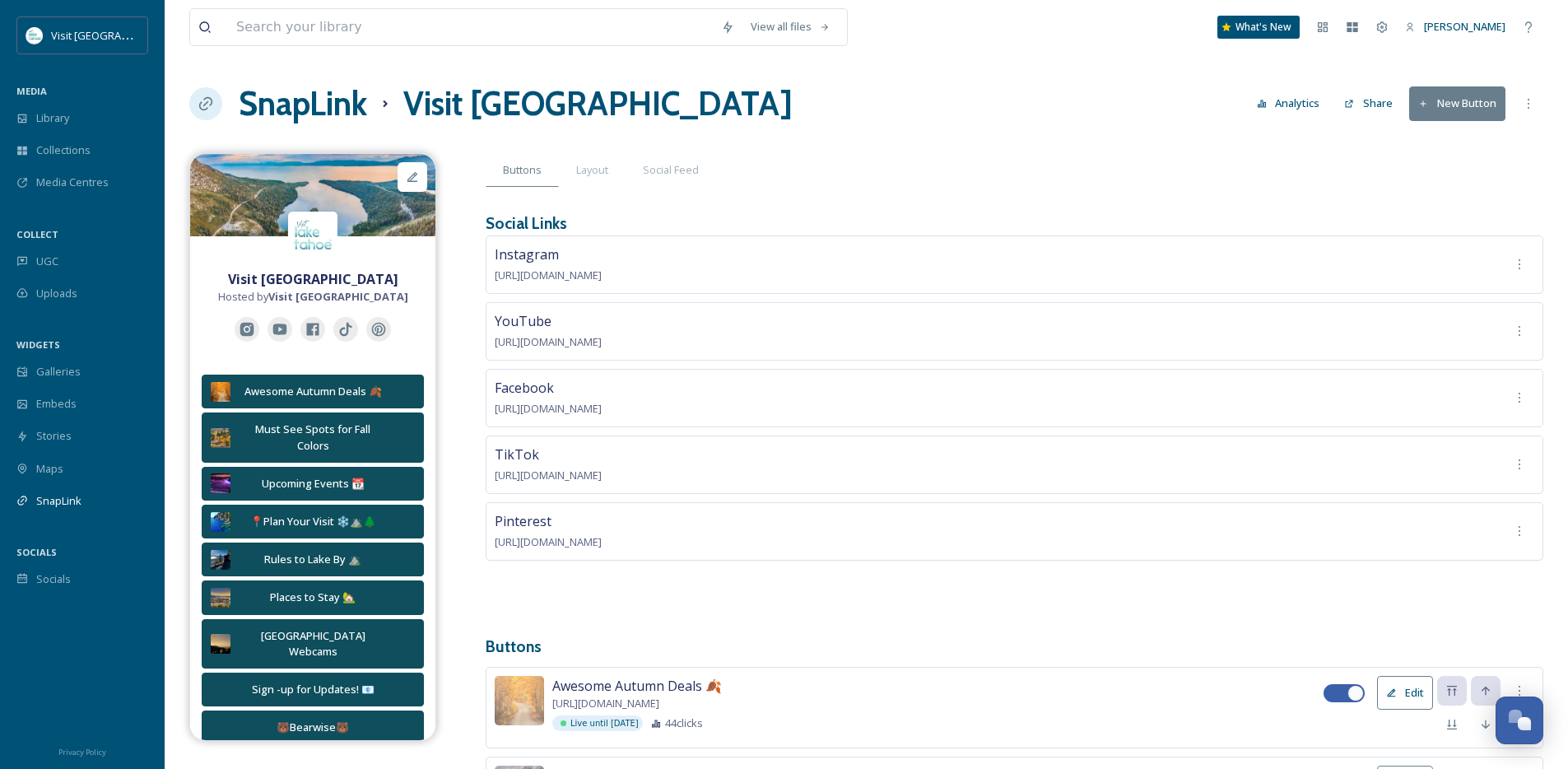
click at [1476, 87] on button "New Button" at bounding box center [1457, 103] width 96 height 34
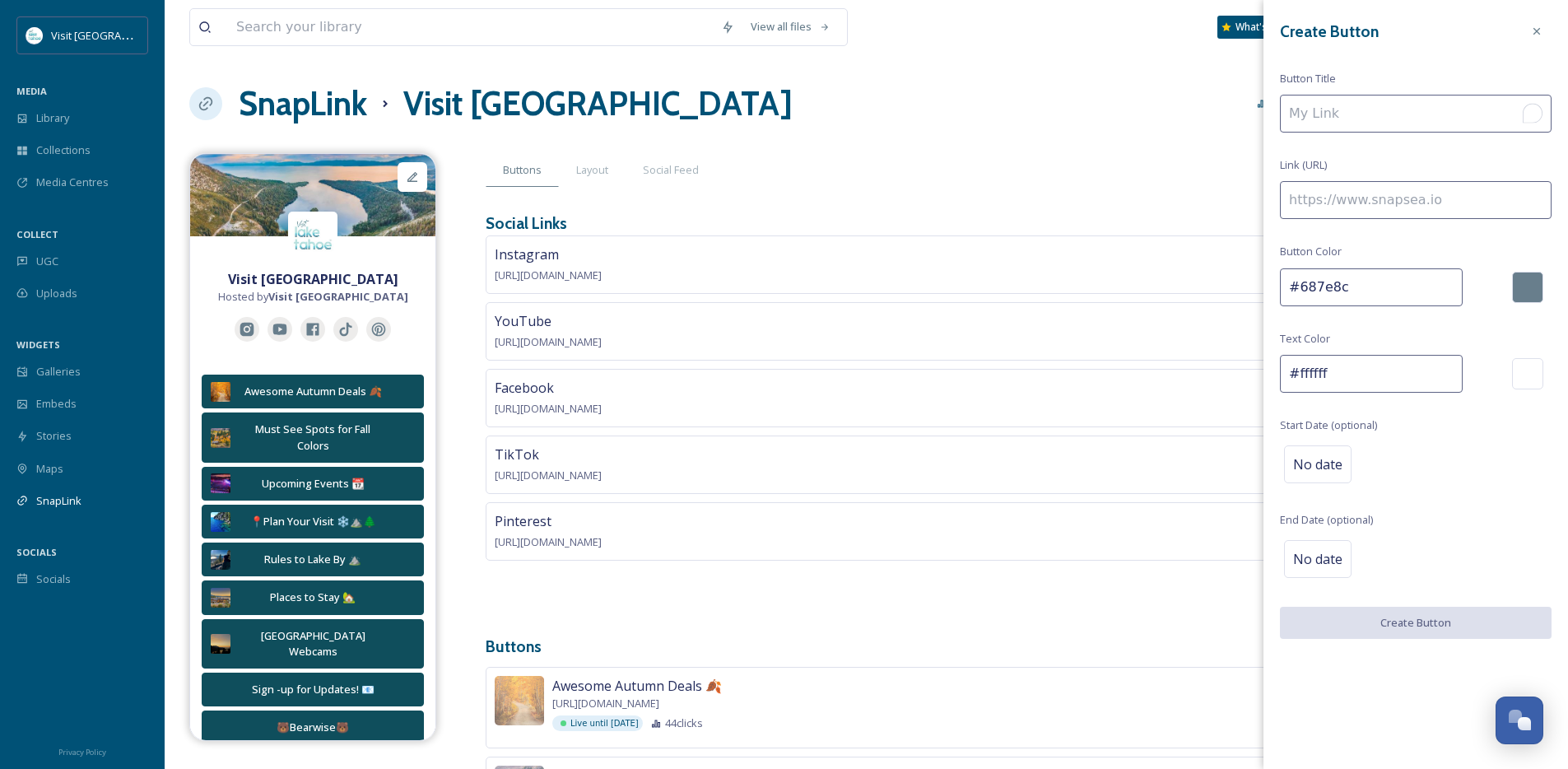
click at [1372, 119] on input "To enrich screen reader interactions, please activate Accessibility in Grammarl…" at bounding box center [1415, 113] width 271 height 37
click at [1392, 189] on input at bounding box center [1415, 199] width 271 height 37
paste input "[URL][DOMAIN_NAME]"
type input "[URL][DOMAIN_NAME]"
click at [1349, 103] on input "To enrich screen reader interactions, please activate Accessibility in Grammarl…" at bounding box center [1415, 113] width 271 height 37
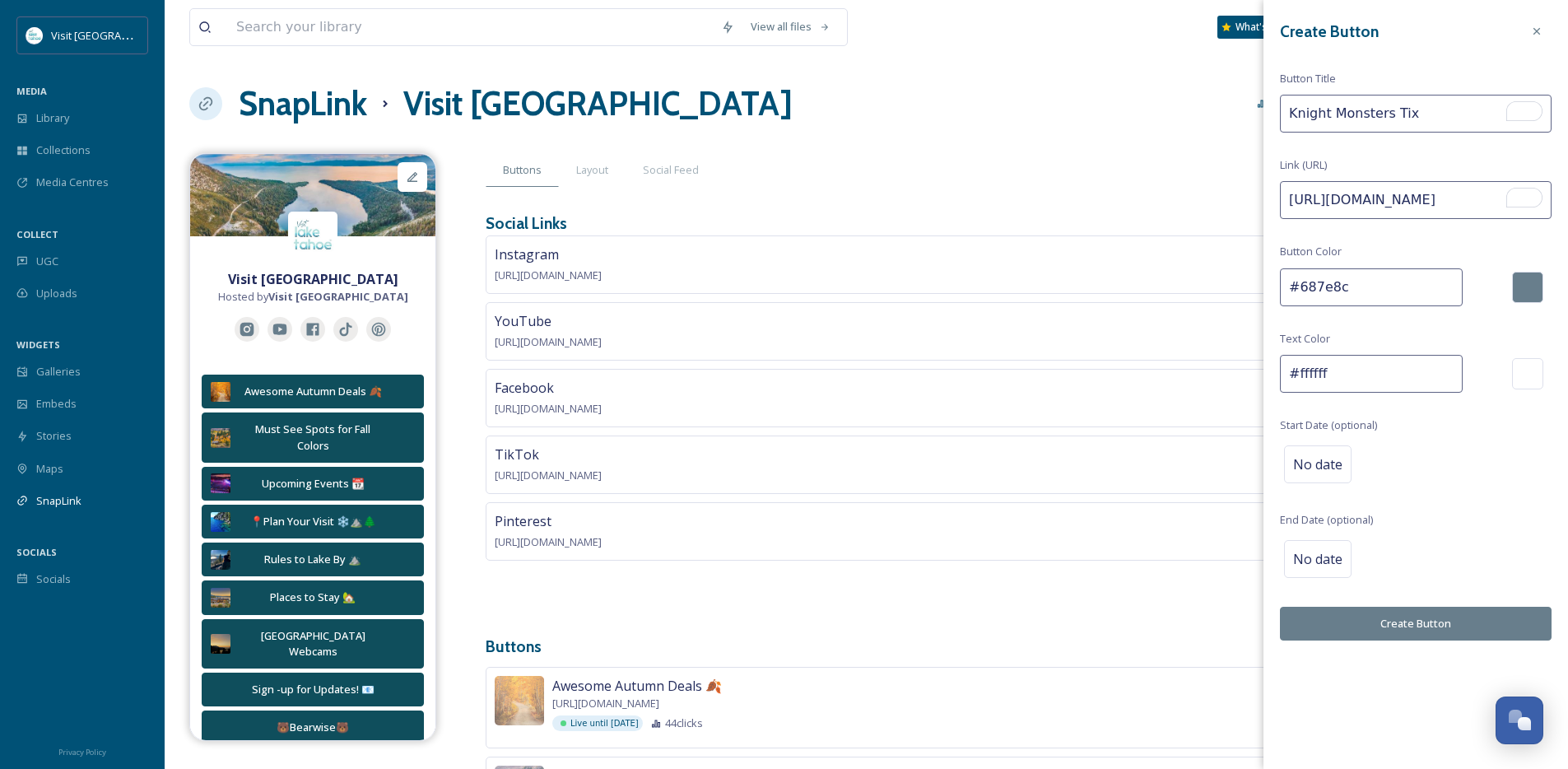
paste input "🏒"
type input "Knight Monsters Tix 🏒"
click at [1404, 286] on input "#687e8c" at bounding box center [1370, 287] width 183 height 37
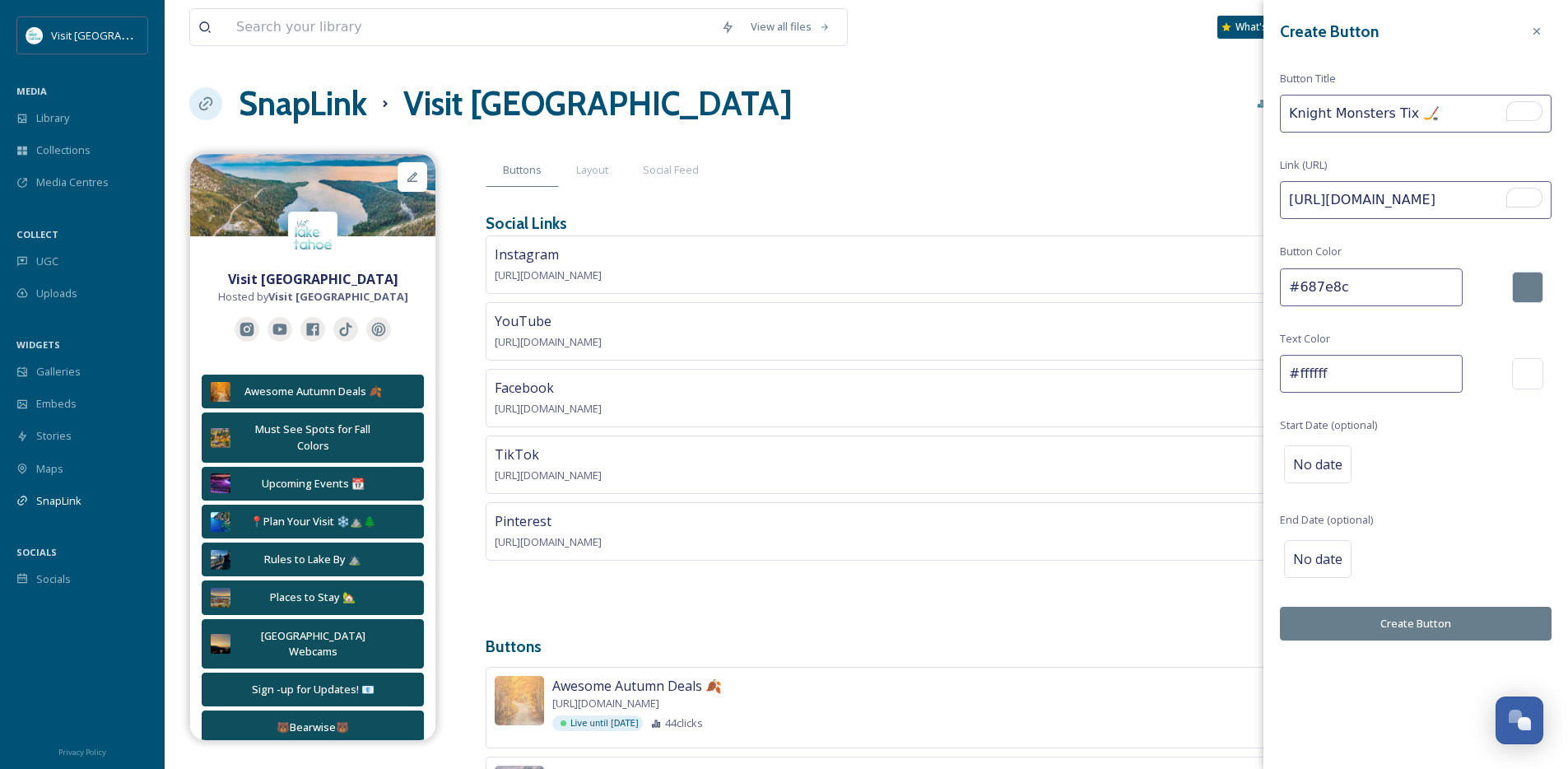
paste input "🏒"
type input "🏒"
paste input "#0f4e5c"
type input "#0f4e5c"
click at [1284, 455] on div "No date" at bounding box center [1318, 463] width 67 height 37
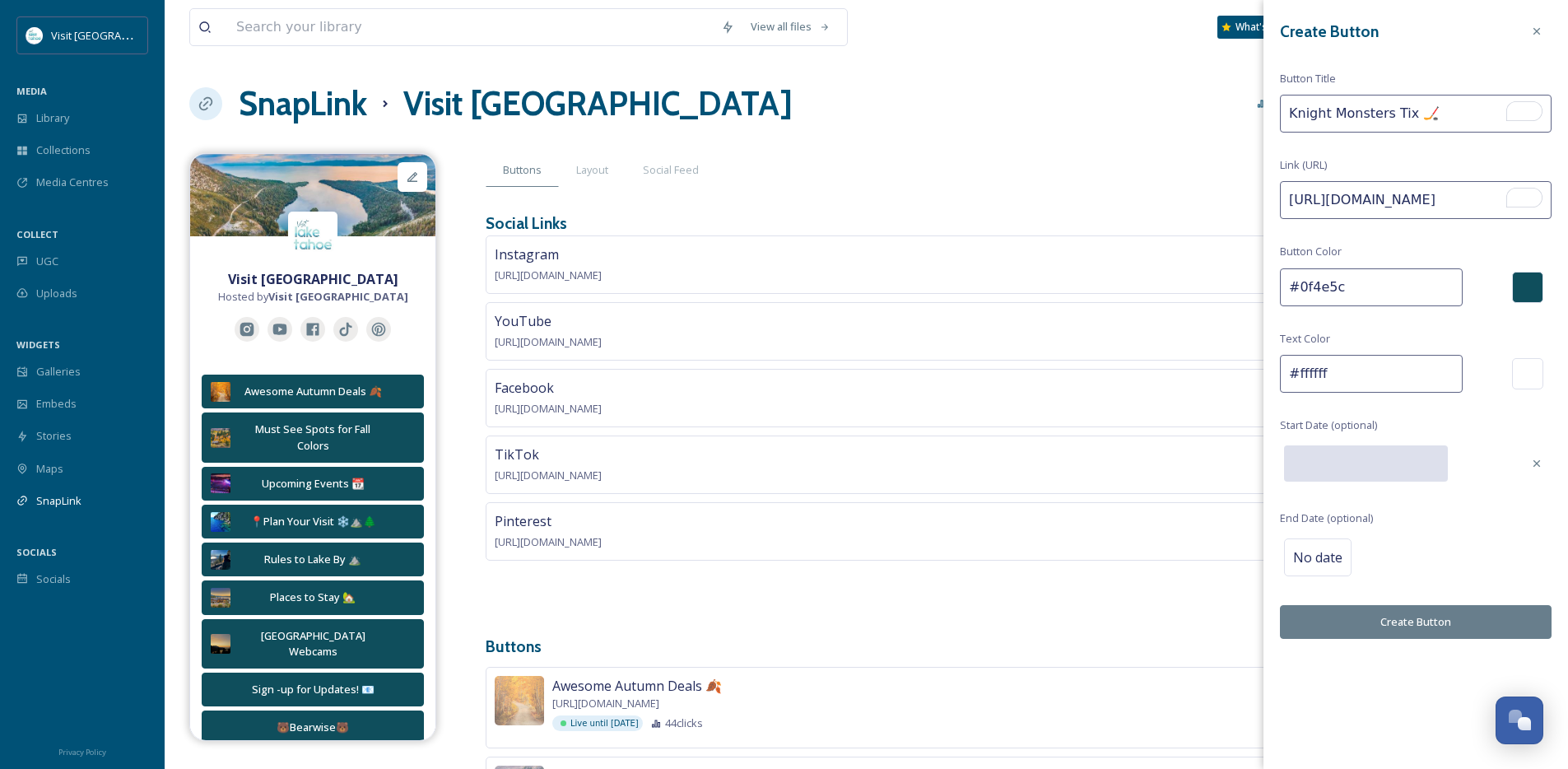
click at [1388, 475] on input "text" at bounding box center [1366, 463] width 164 height 36
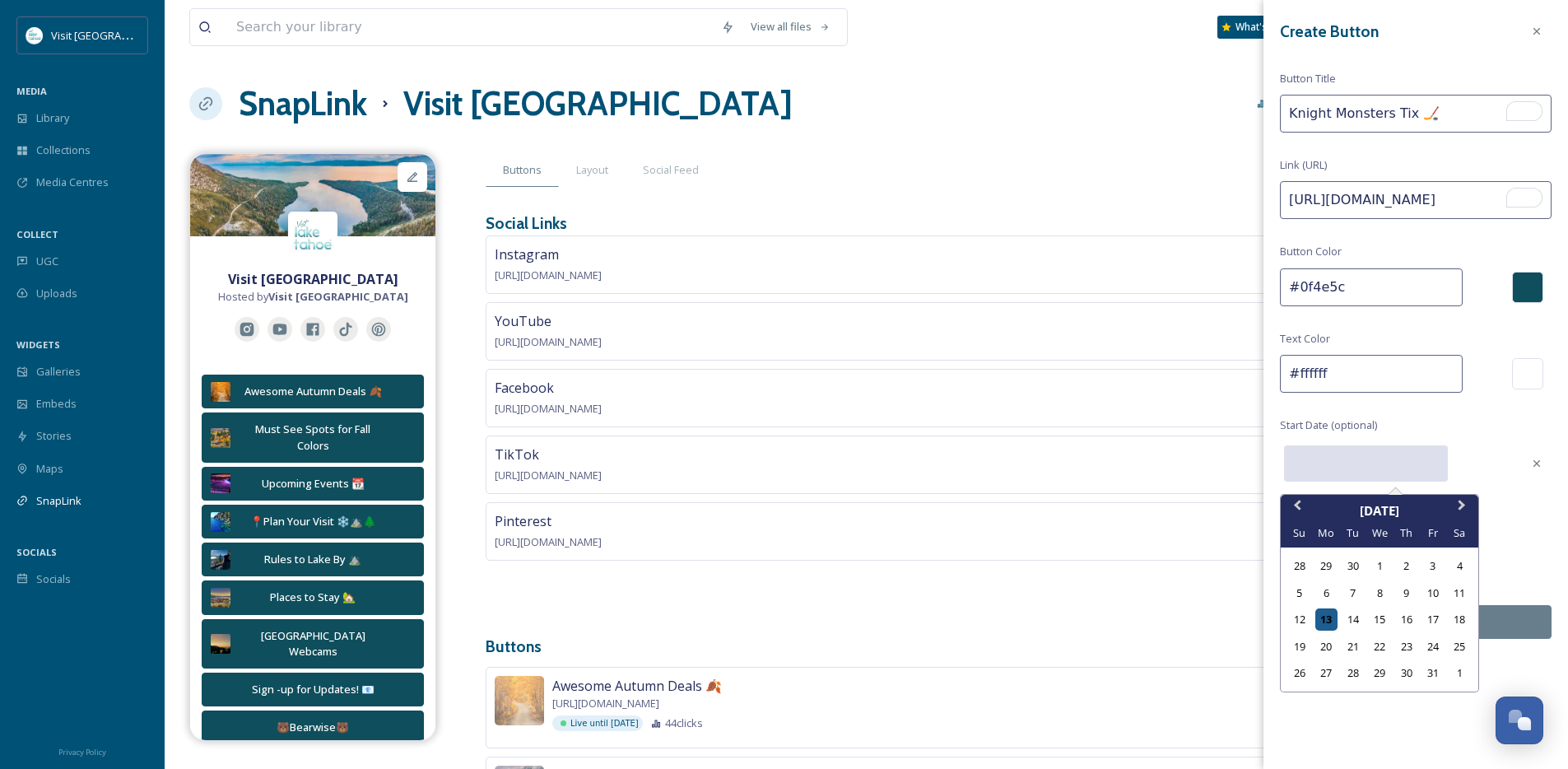
click at [1327, 621] on div "13" at bounding box center [1325, 618] width 22 height 22
type input "[DATE]"
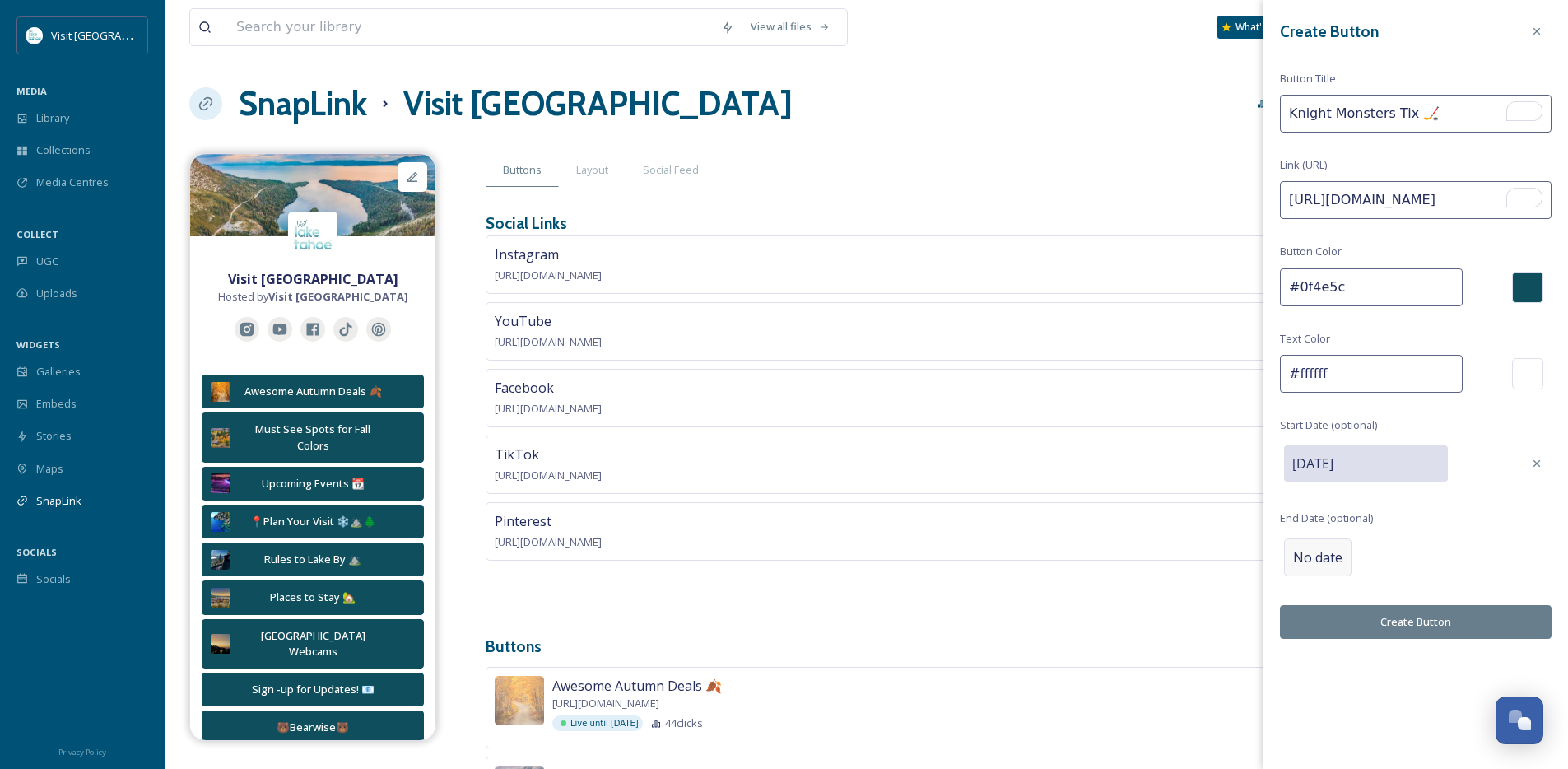
click at [1321, 564] on span "No date" at bounding box center [1317, 557] width 49 height 20
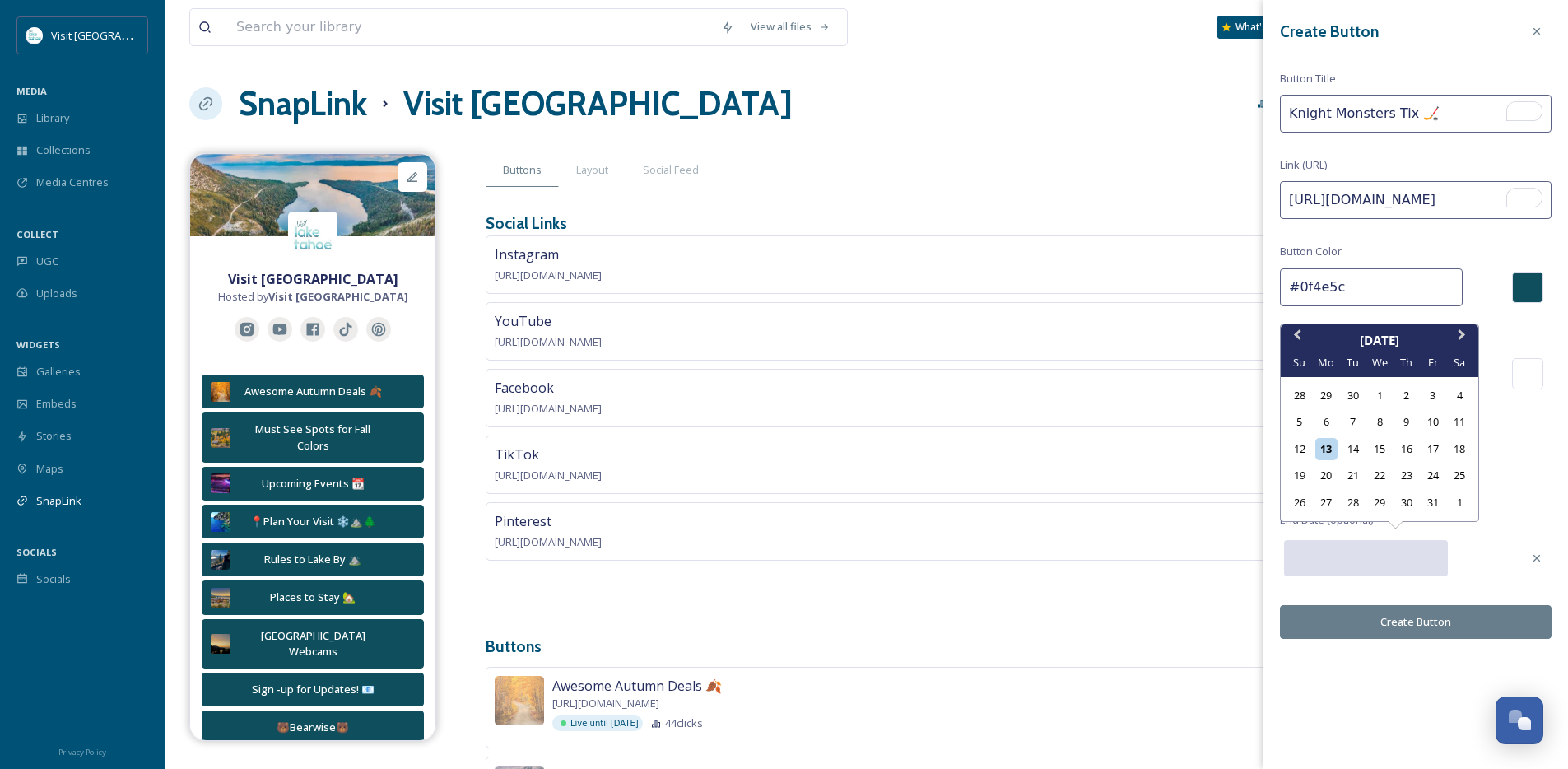
click at [1434, 551] on input "text" at bounding box center [1366, 558] width 164 height 36
click at [1299, 478] on div "19" at bounding box center [1299, 475] width 22 height 22
type input "[DATE]"
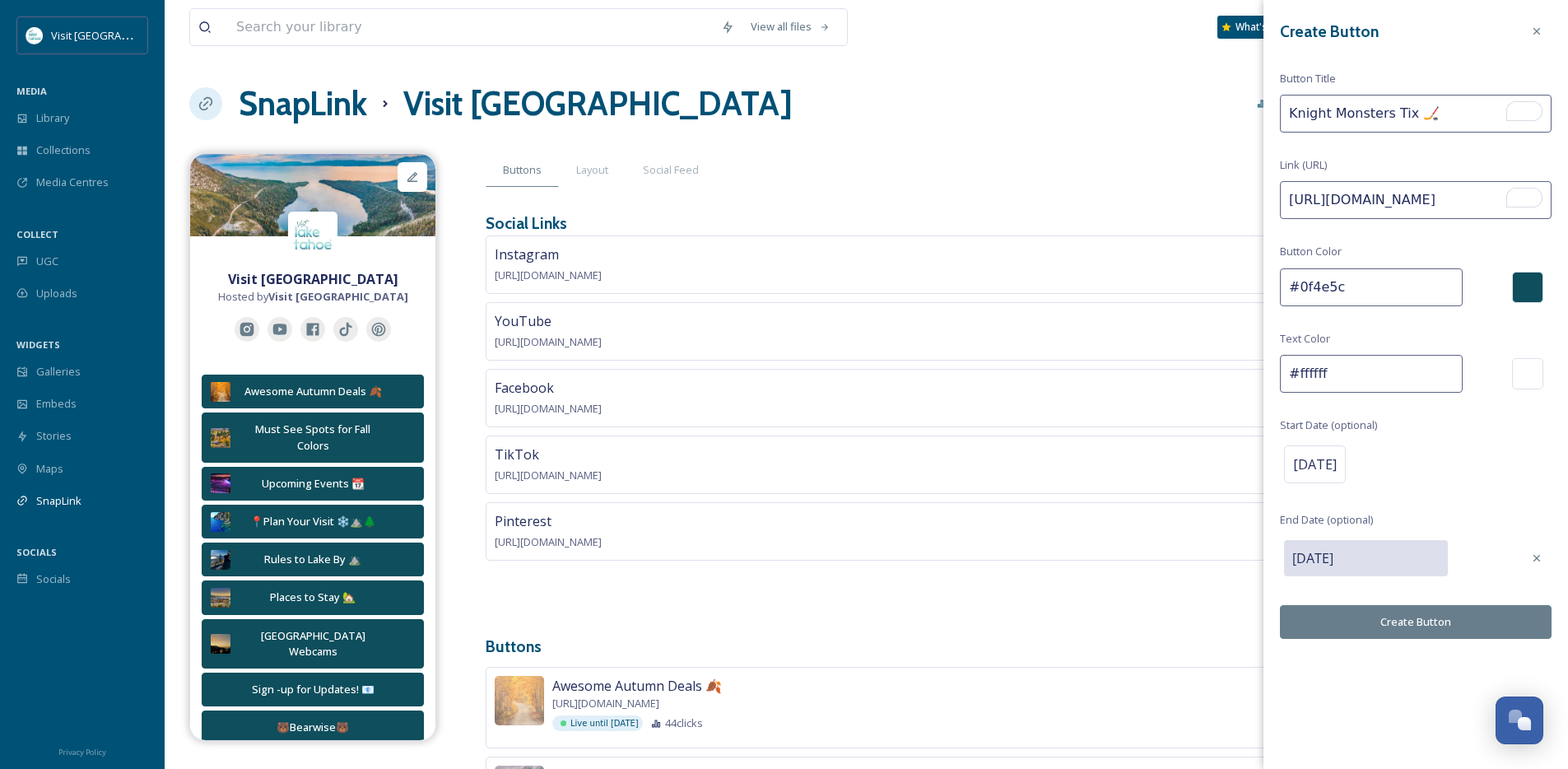
click at [1381, 626] on button "Create Button" at bounding box center [1415, 621] width 271 height 34
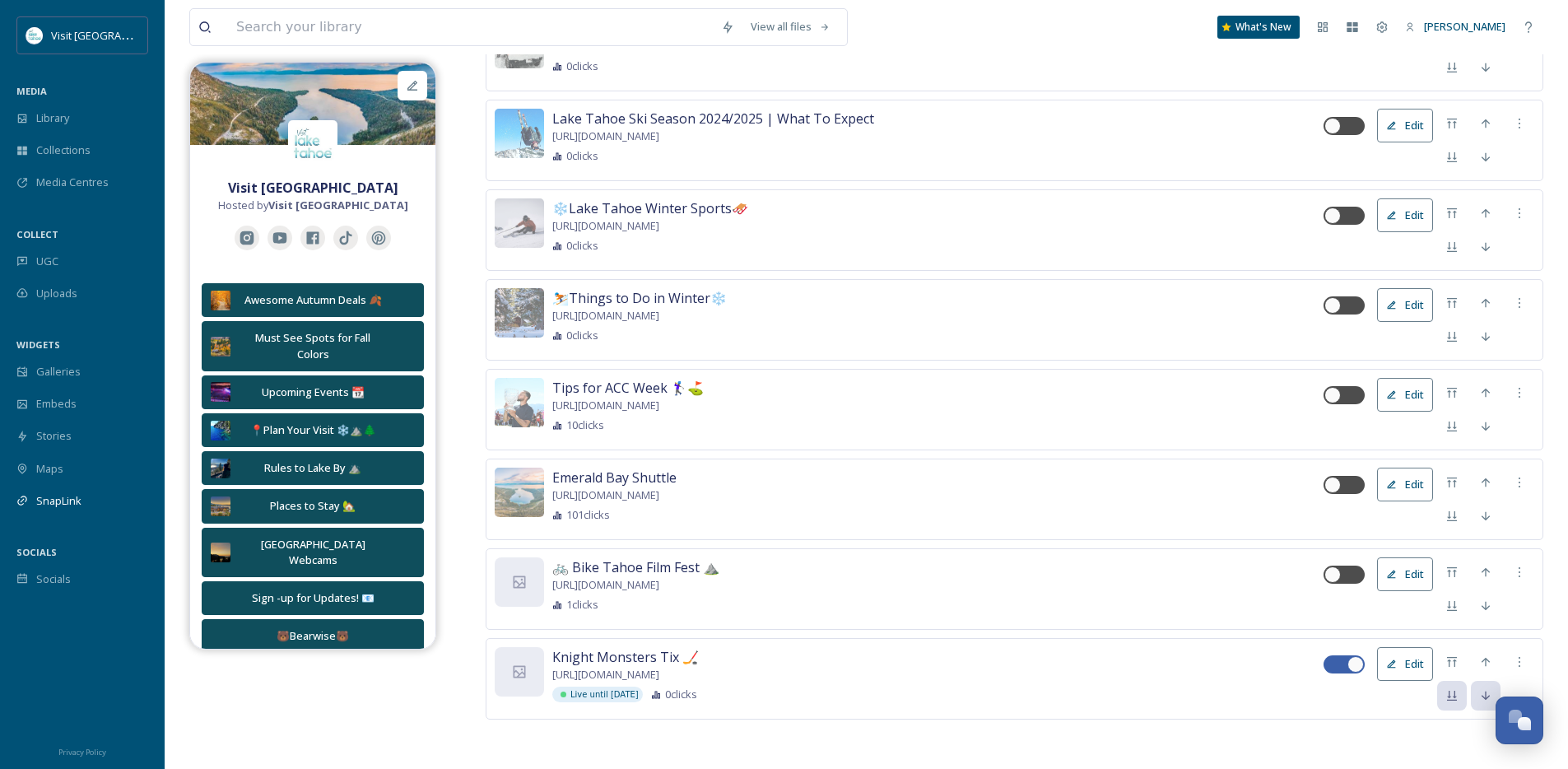
scroll to position [1655, 0]
click at [547, 672] on div "Knight Monsters Tix 🏒 [URL][DOMAIN_NAME] Live until [DATE] 0 clicks Edit" at bounding box center [1014, 678] width 1058 height 82
click at [503, 663] on div at bounding box center [519, 671] width 49 height 49
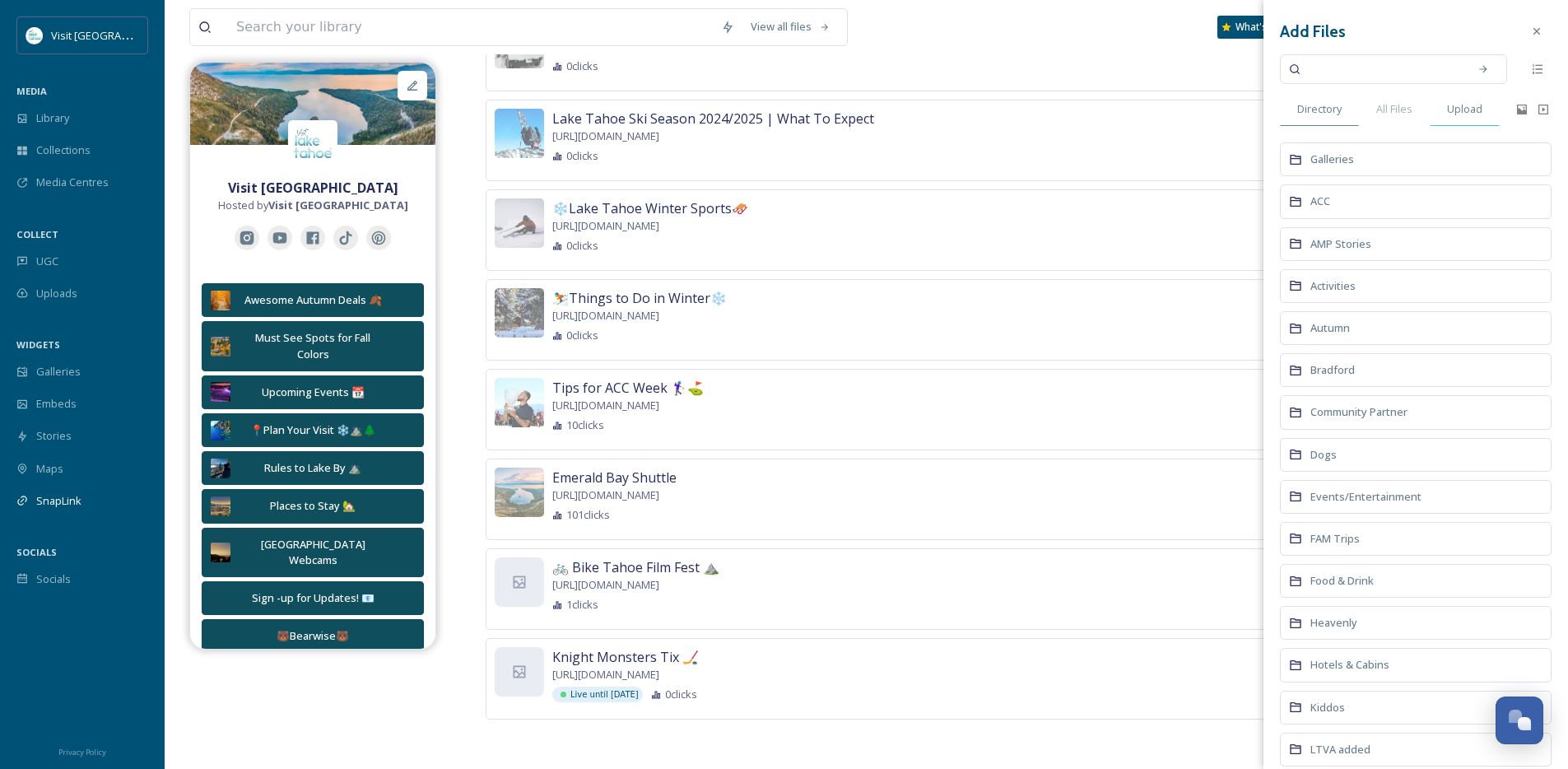
click at [1449, 110] on span "Upload" at bounding box center [1464, 109] width 35 height 15
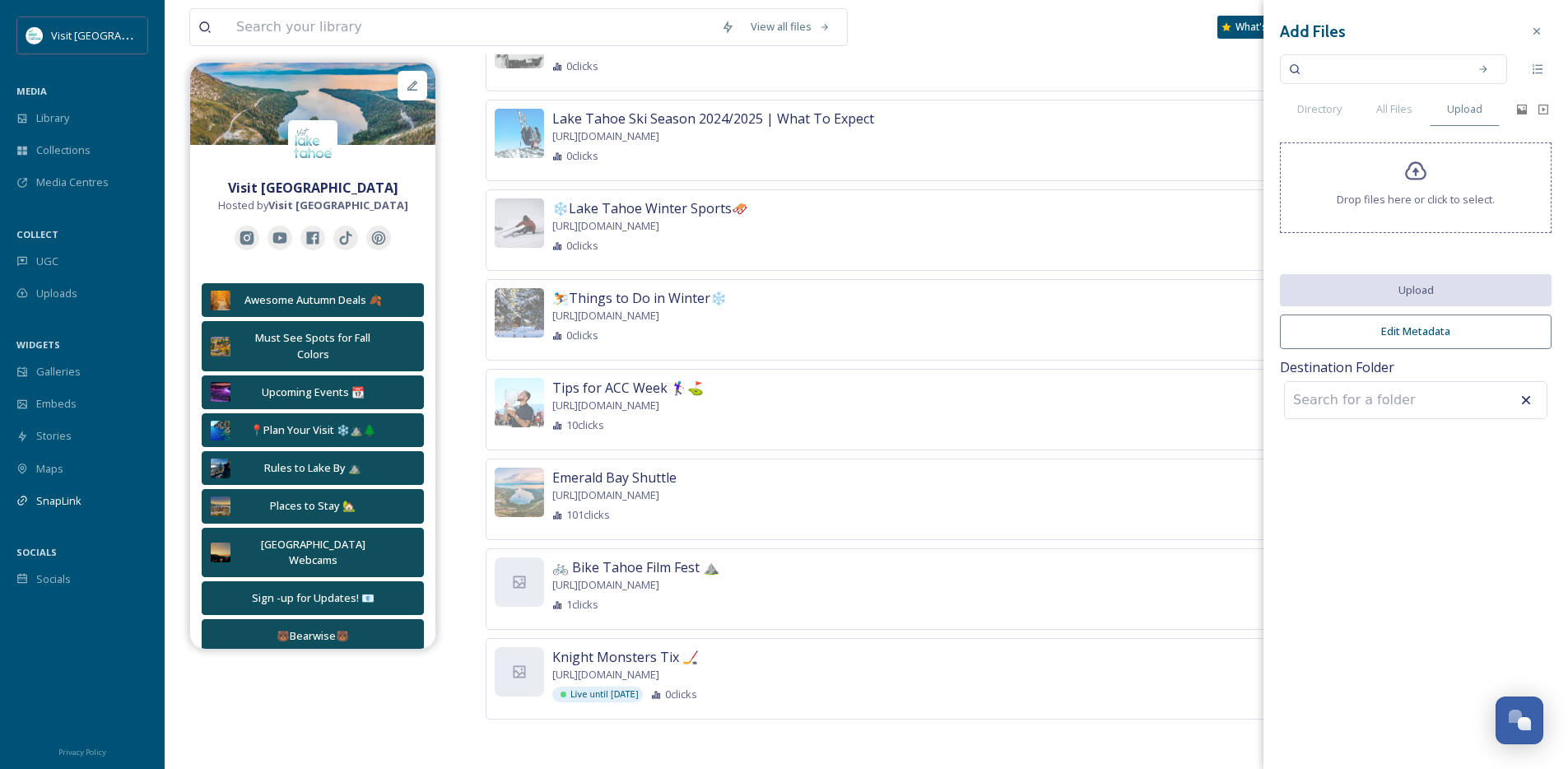
click at [1404, 171] on icon at bounding box center [1416, 171] width 24 height 24
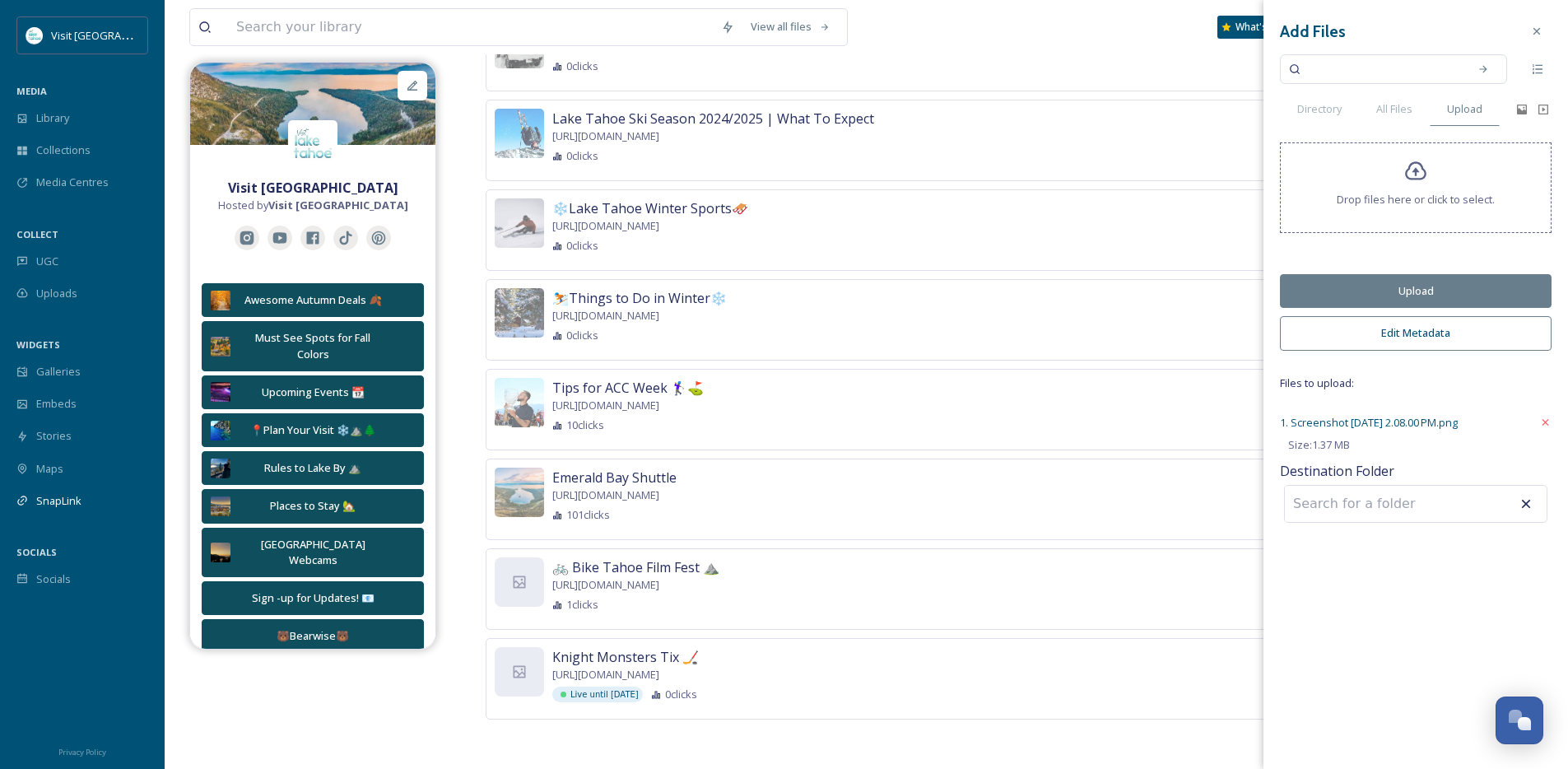
click at [1365, 281] on button "Upload" at bounding box center [1415, 291] width 271 height 34
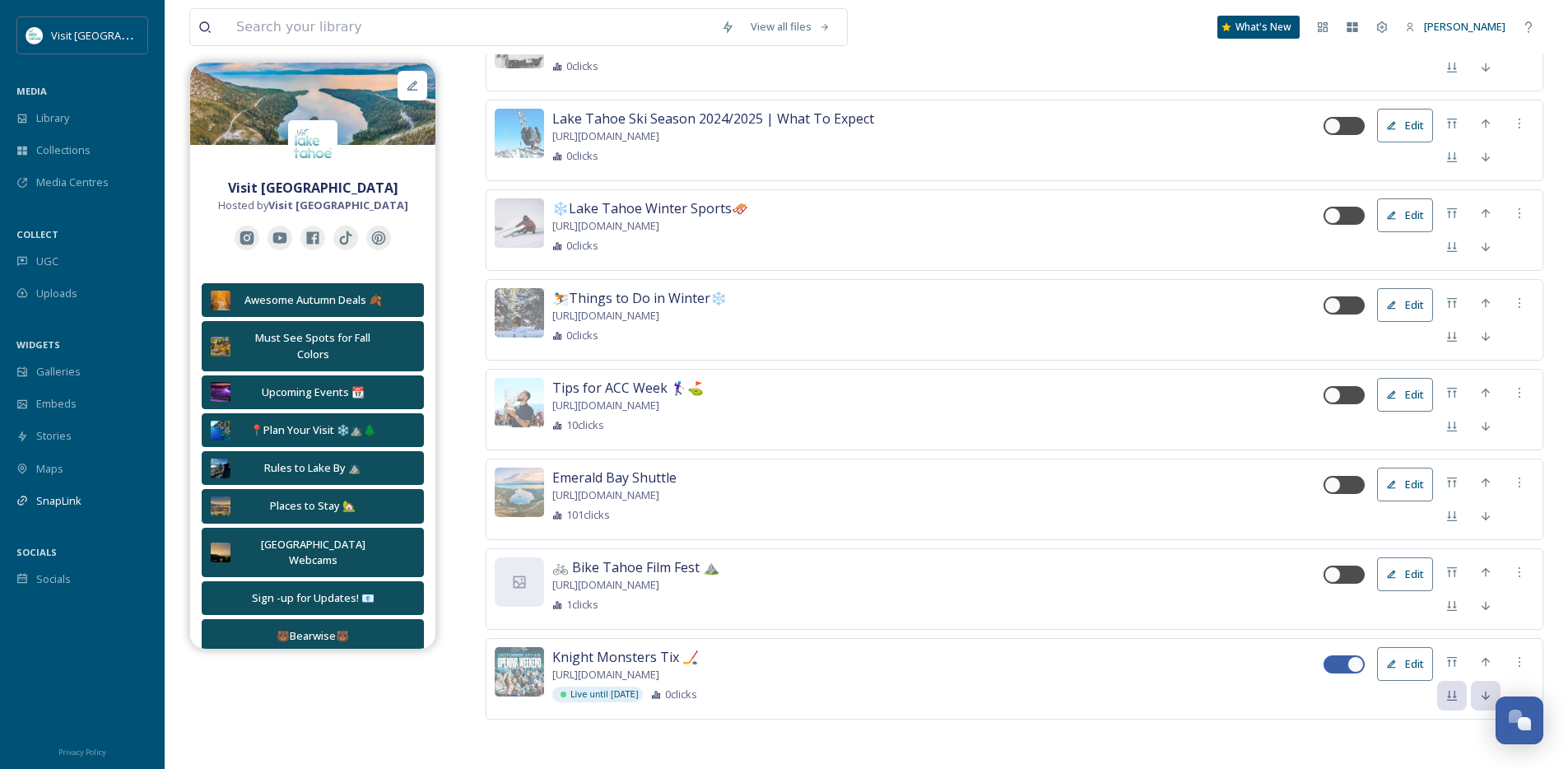
click at [986, 692] on div "Live until [DATE] 0 clicks" at bounding box center [938, 694] width 771 height 15
click at [1460, 667] on div "Move to Top" at bounding box center [1451, 662] width 30 height 30
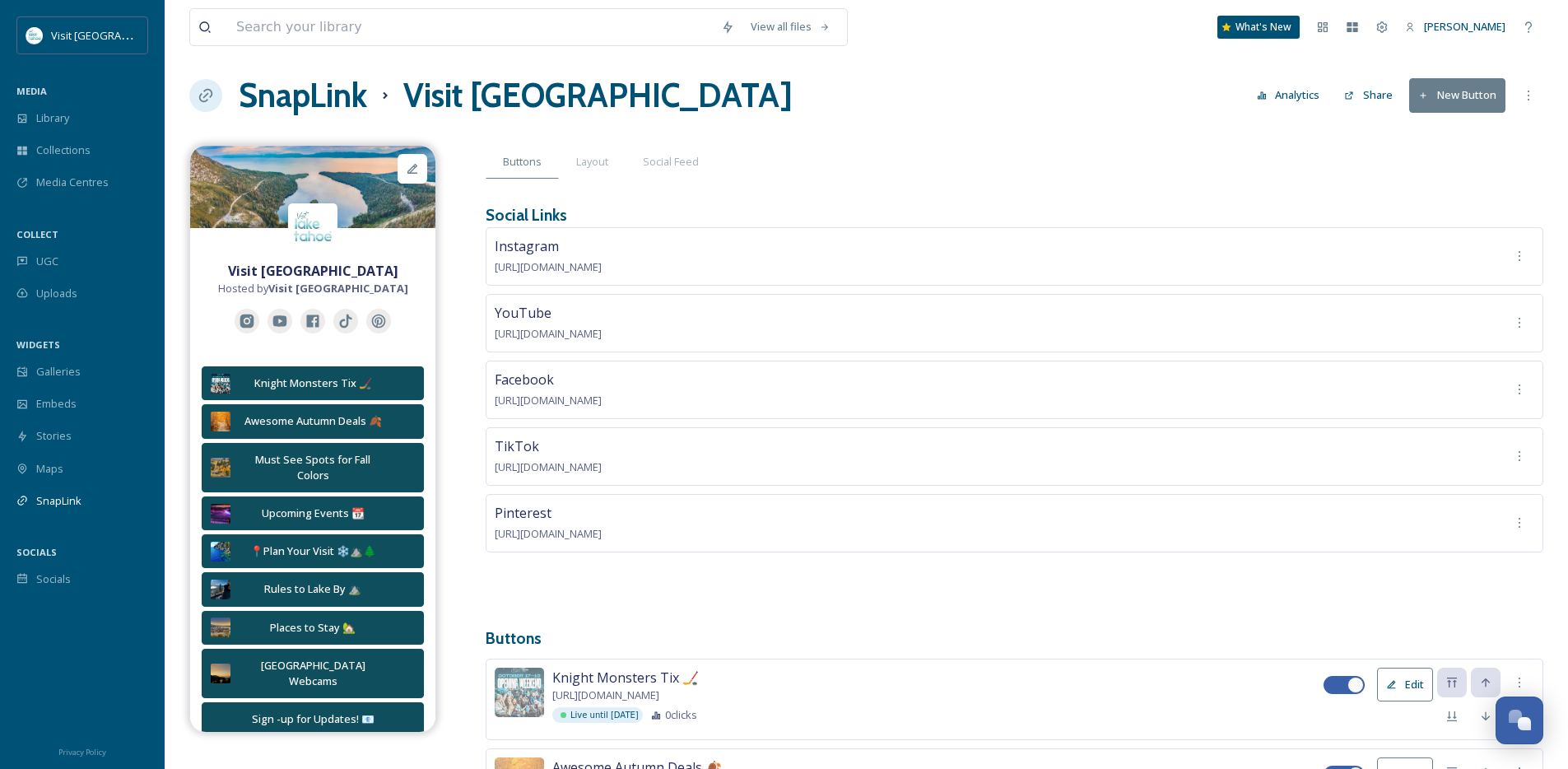
scroll to position [0, 0]
